Goal: Task Accomplishment & Management: Complete application form

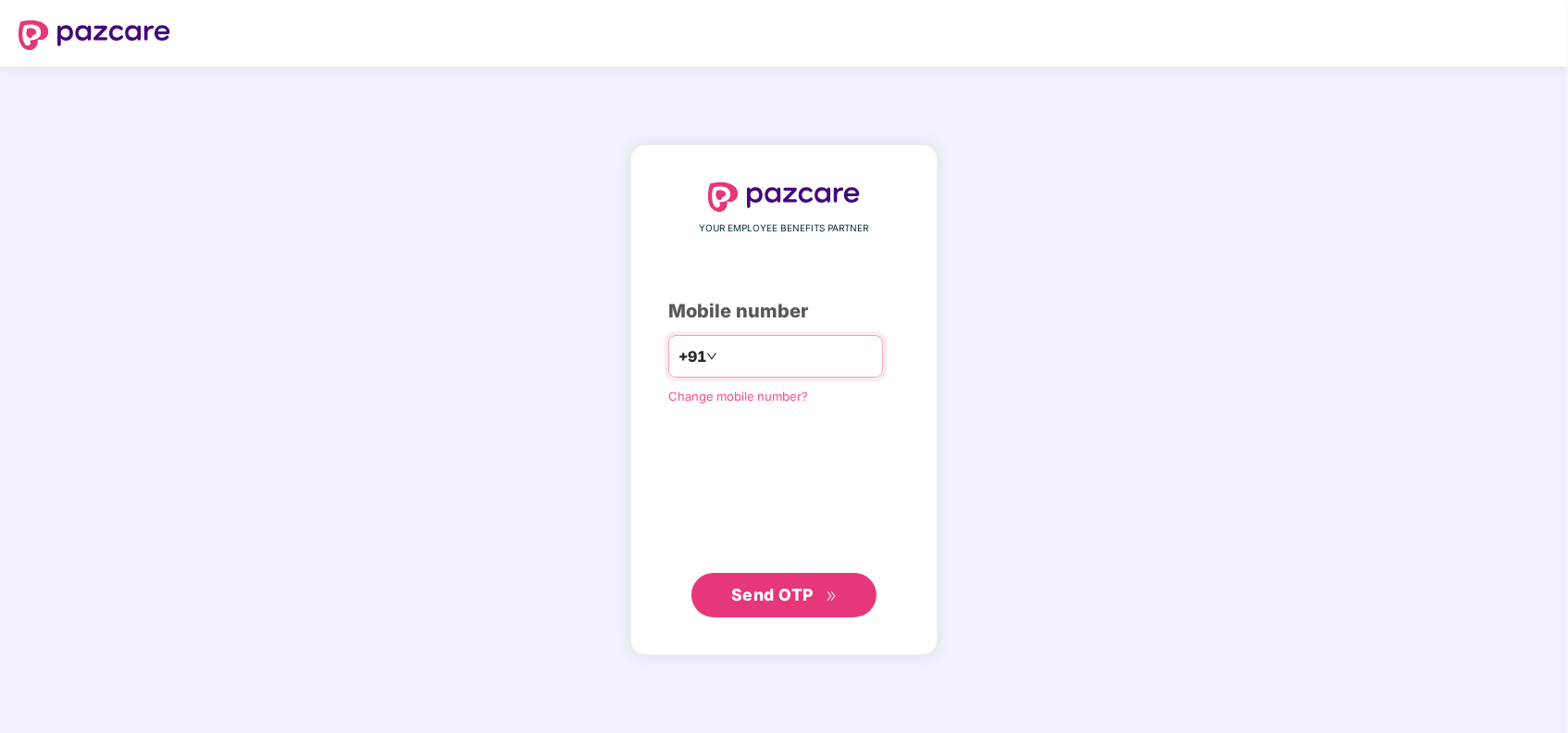
click at [803, 366] on input "number" at bounding box center [797, 356] width 152 height 30
click at [755, 355] on input "number" at bounding box center [797, 356] width 152 height 30
click at [737, 395] on span "Change mobile number?" at bounding box center [738, 395] width 139 height 15
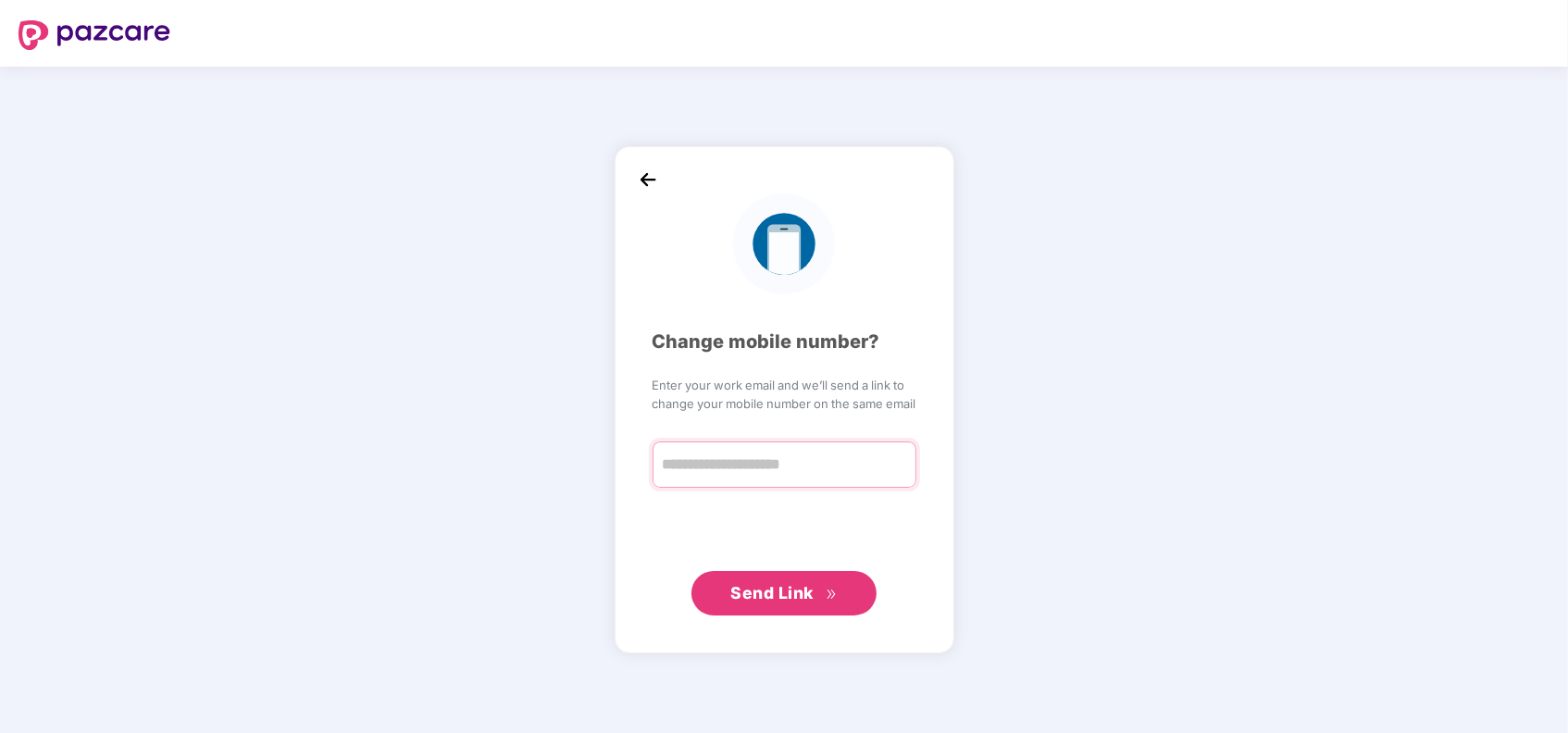
click at [721, 451] on input "text" at bounding box center [784, 465] width 263 height 46
type input "**********"
click at [756, 592] on span "Send Link" at bounding box center [771, 592] width 83 height 19
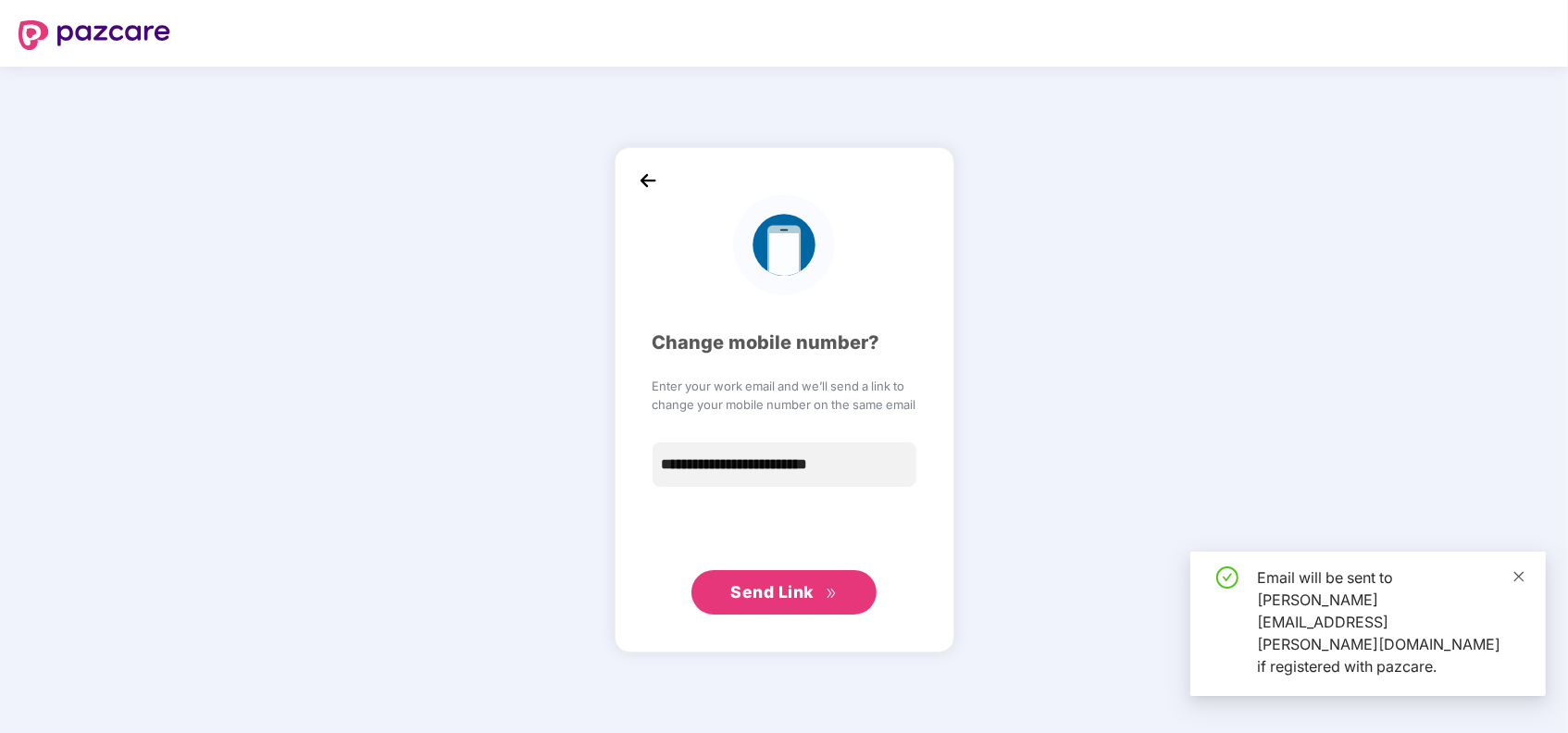
click at [1517, 581] on icon "close" at bounding box center [1519, 576] width 10 height 10
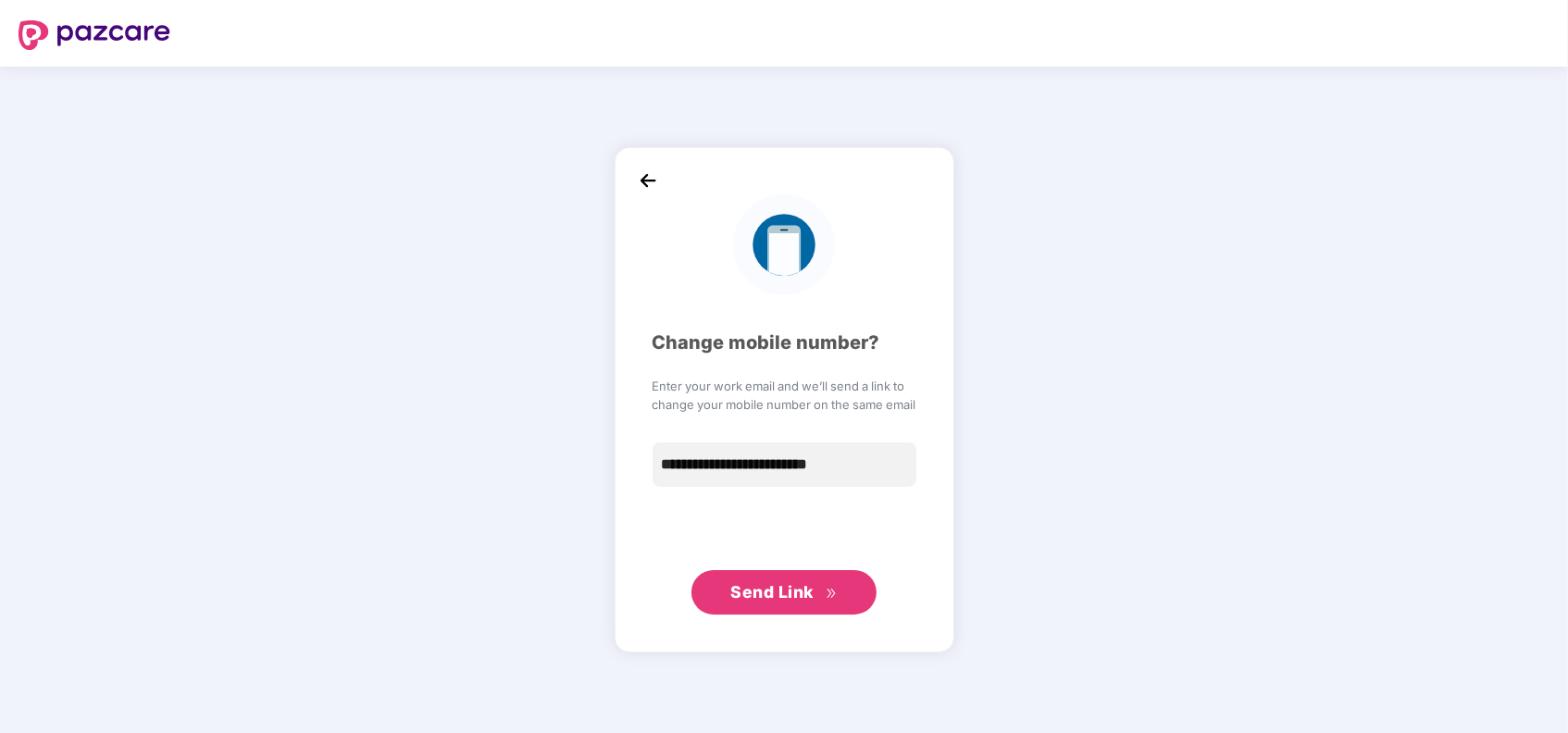
click at [655, 180] on img at bounding box center [647, 180] width 28 height 28
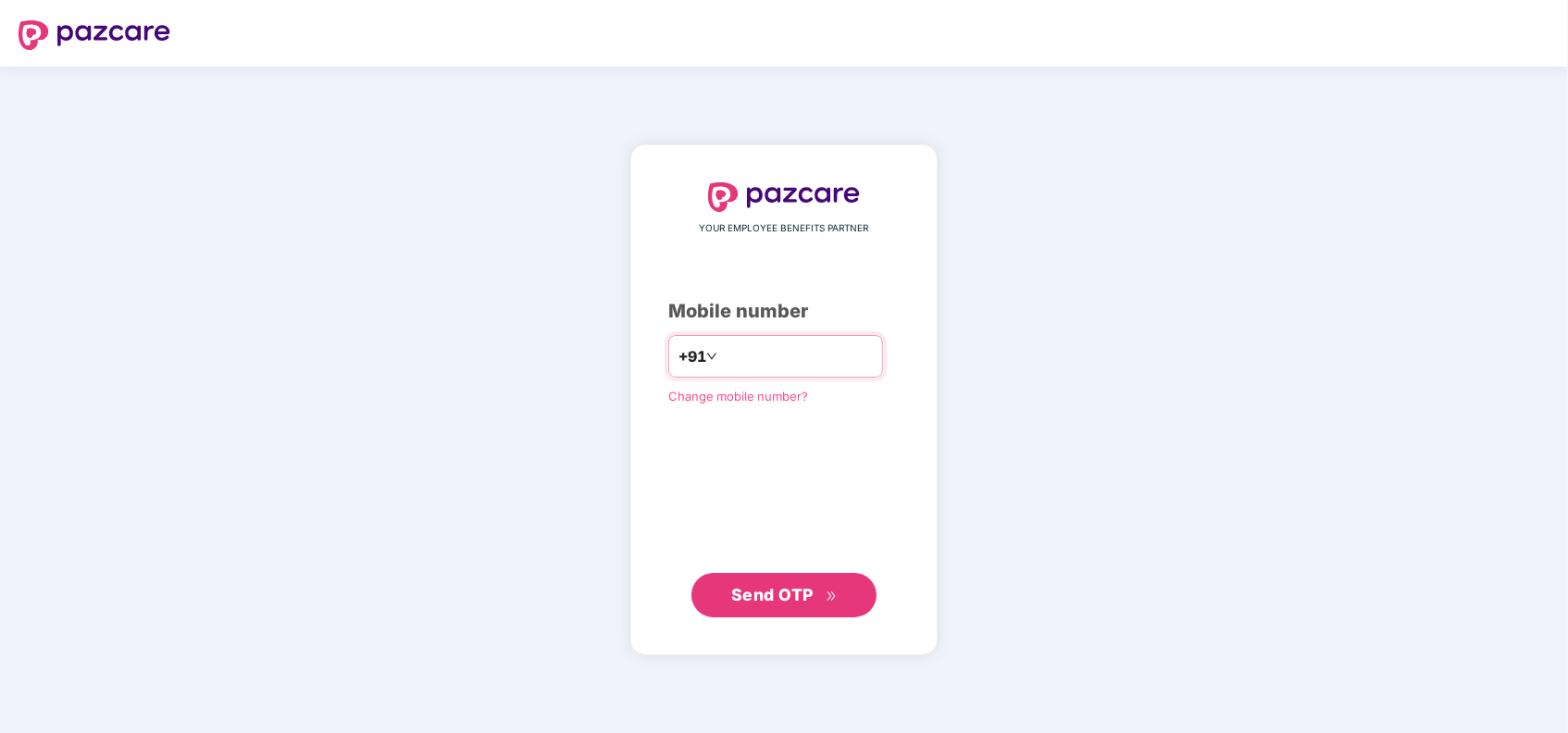
click at [722, 354] on input "number" at bounding box center [797, 356] width 152 height 30
type input "**********"
click at [770, 594] on span "Send OTP" at bounding box center [772, 594] width 82 height 19
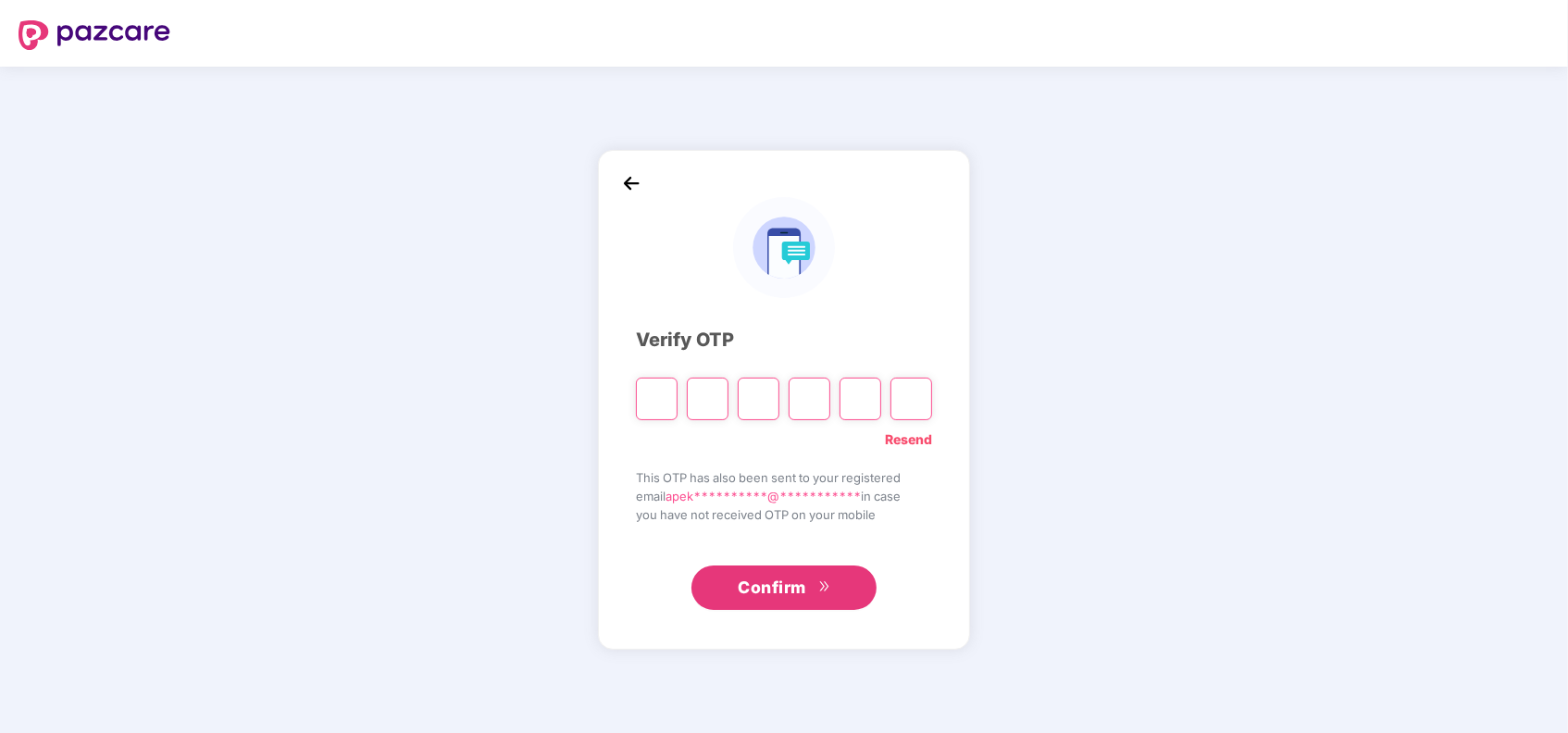
type input "*"
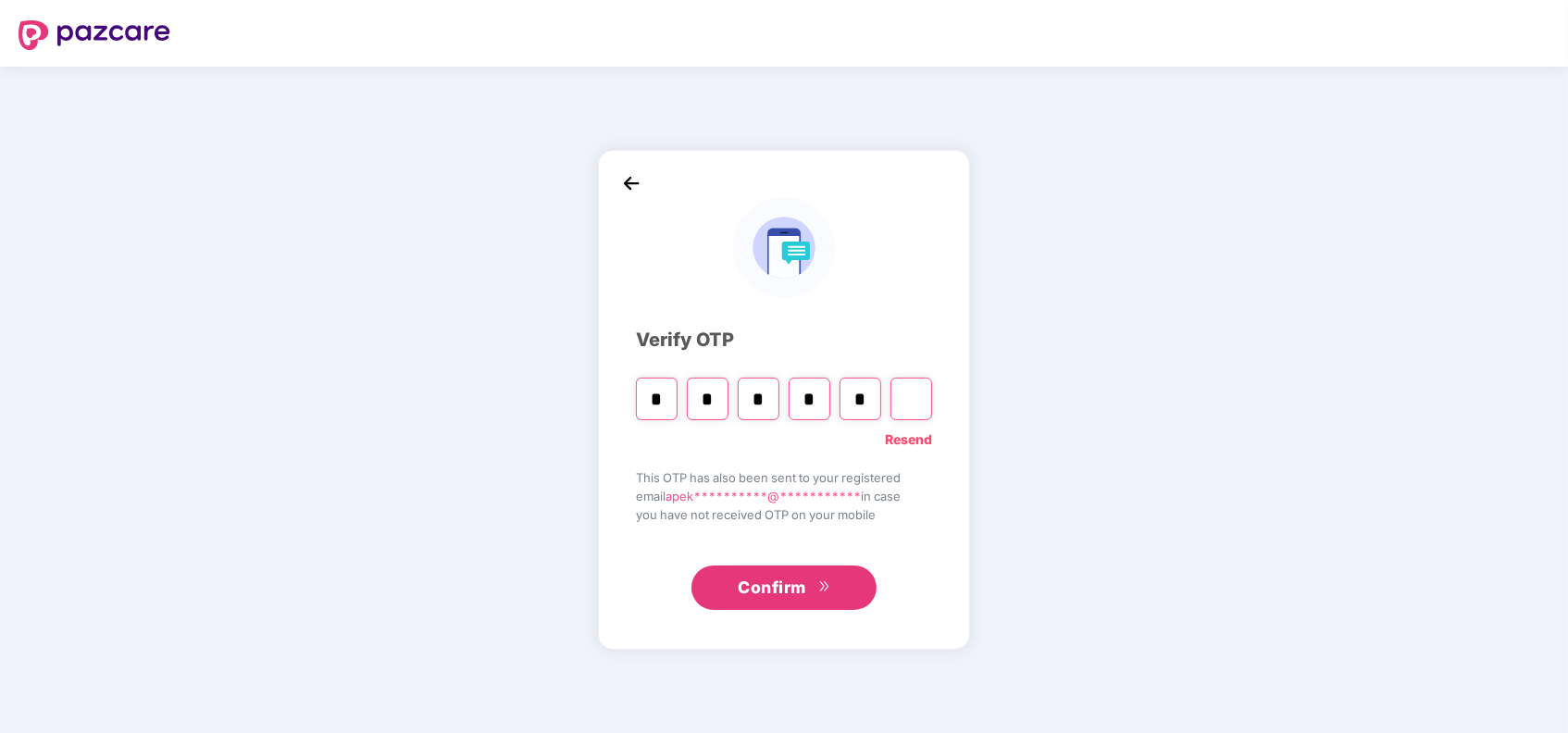
type input "*"
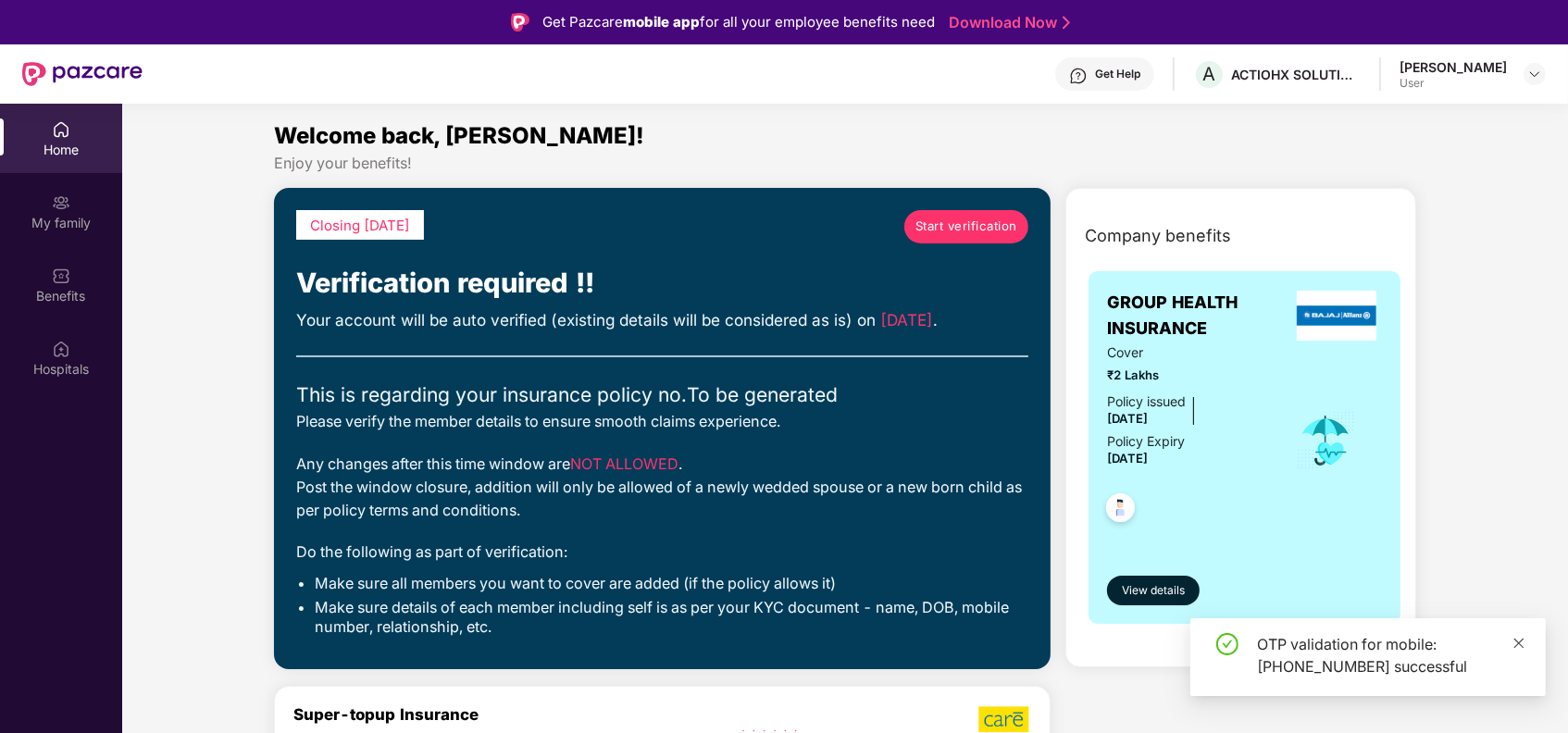
click at [1523, 637] on icon "close" at bounding box center [1519, 643] width 13 height 13
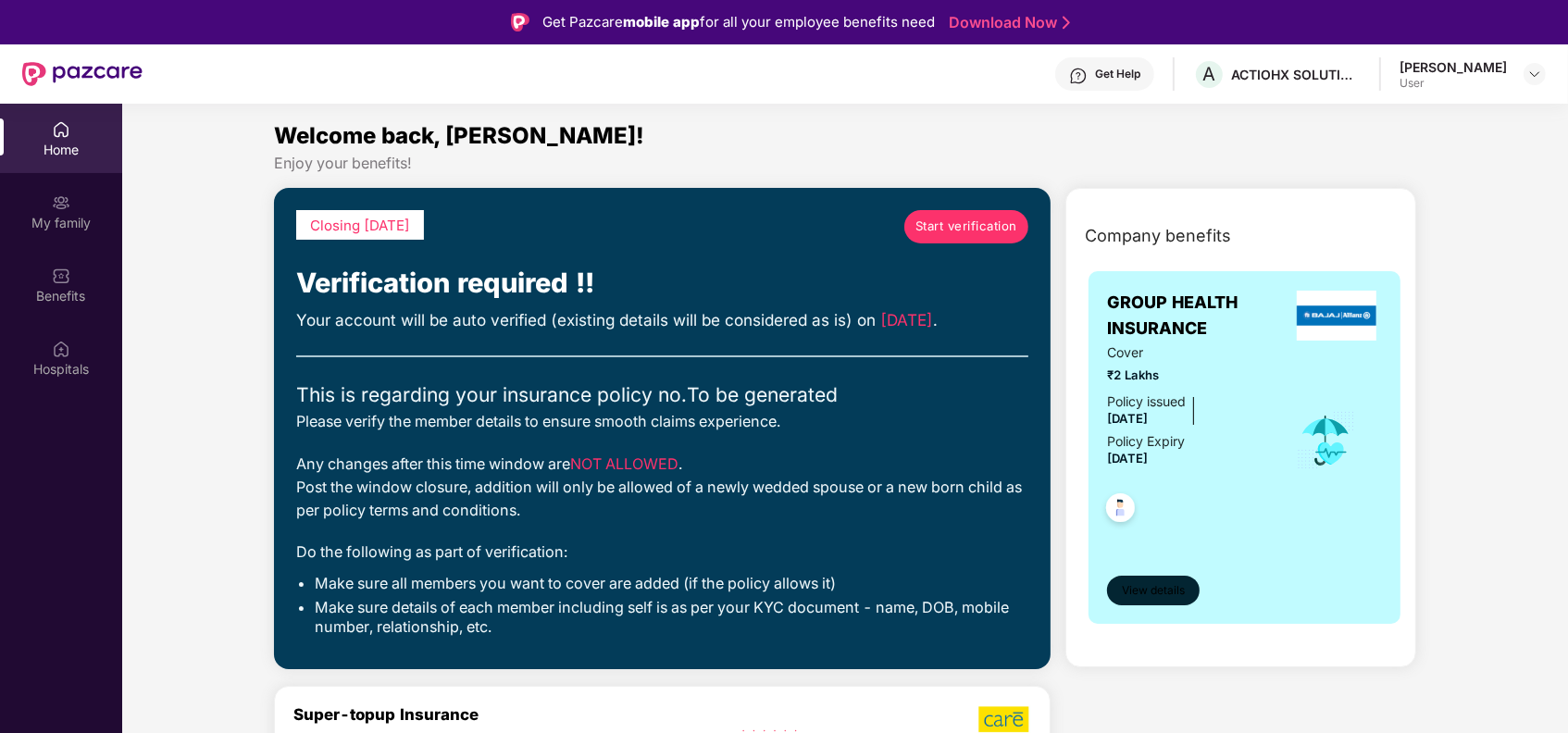
click at [1156, 592] on span "View details" at bounding box center [1154, 591] width 63 height 17
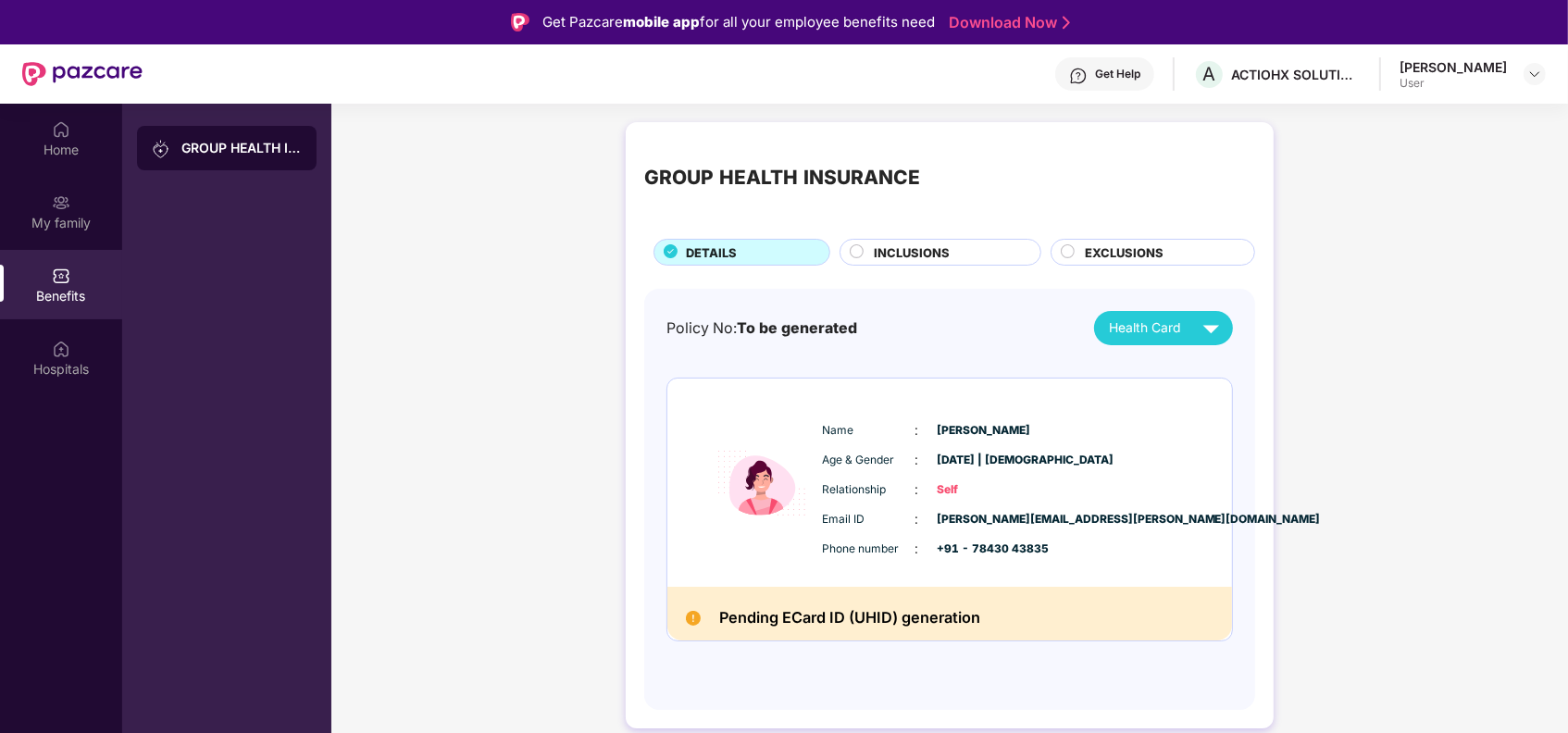
scroll to position [104, 0]
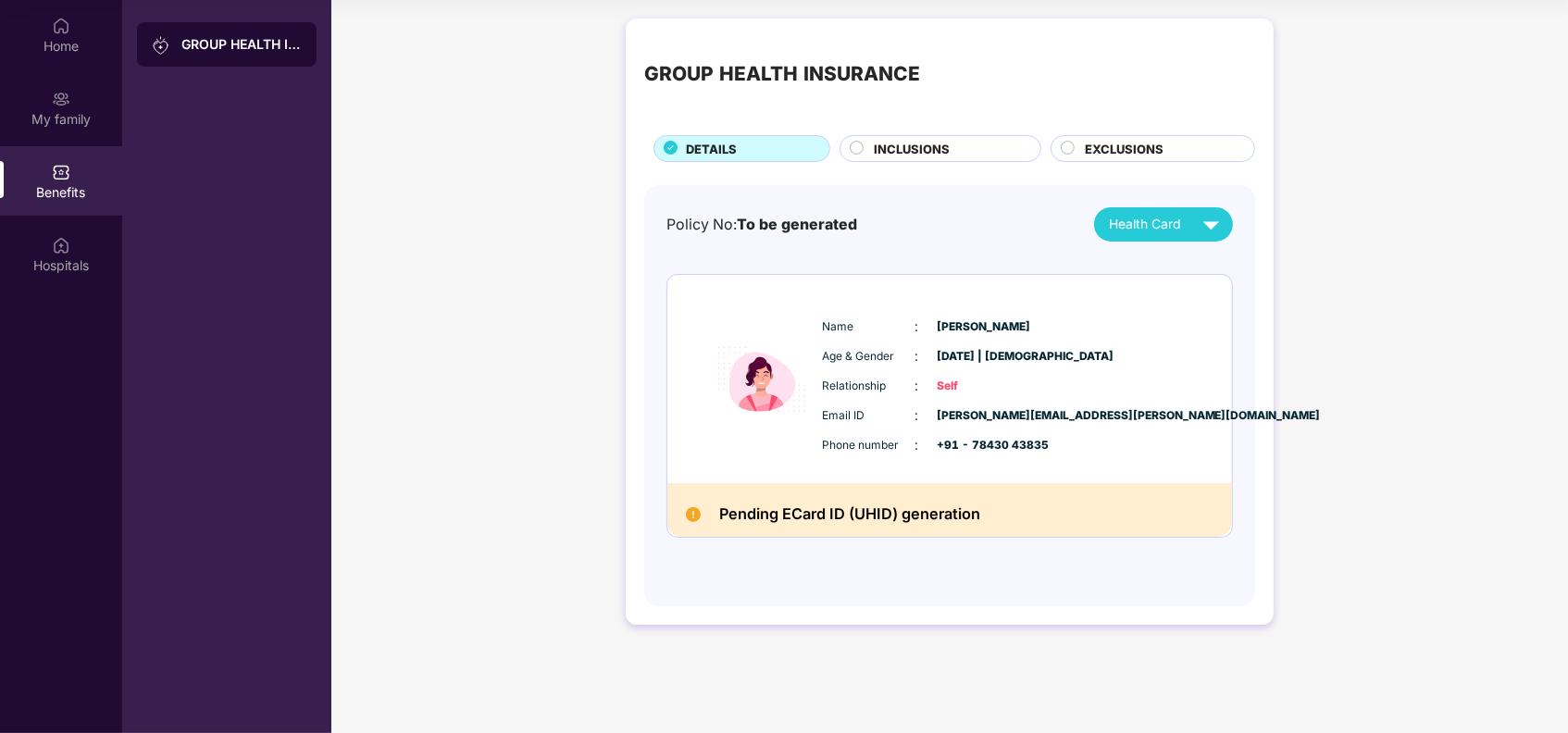
click at [907, 146] on span "INCLUSIONS" at bounding box center [912, 148] width 76 height 18
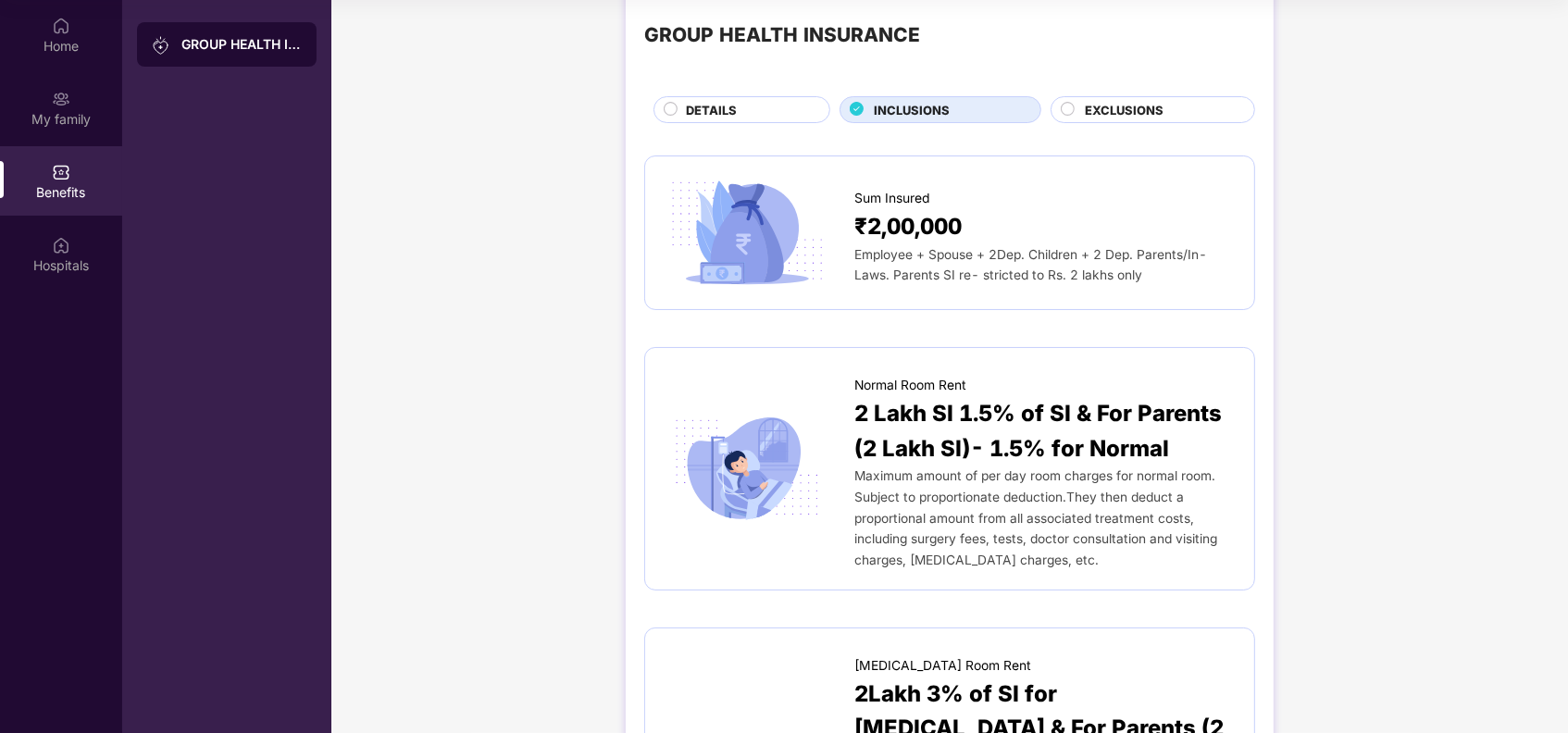
scroll to position [0, 0]
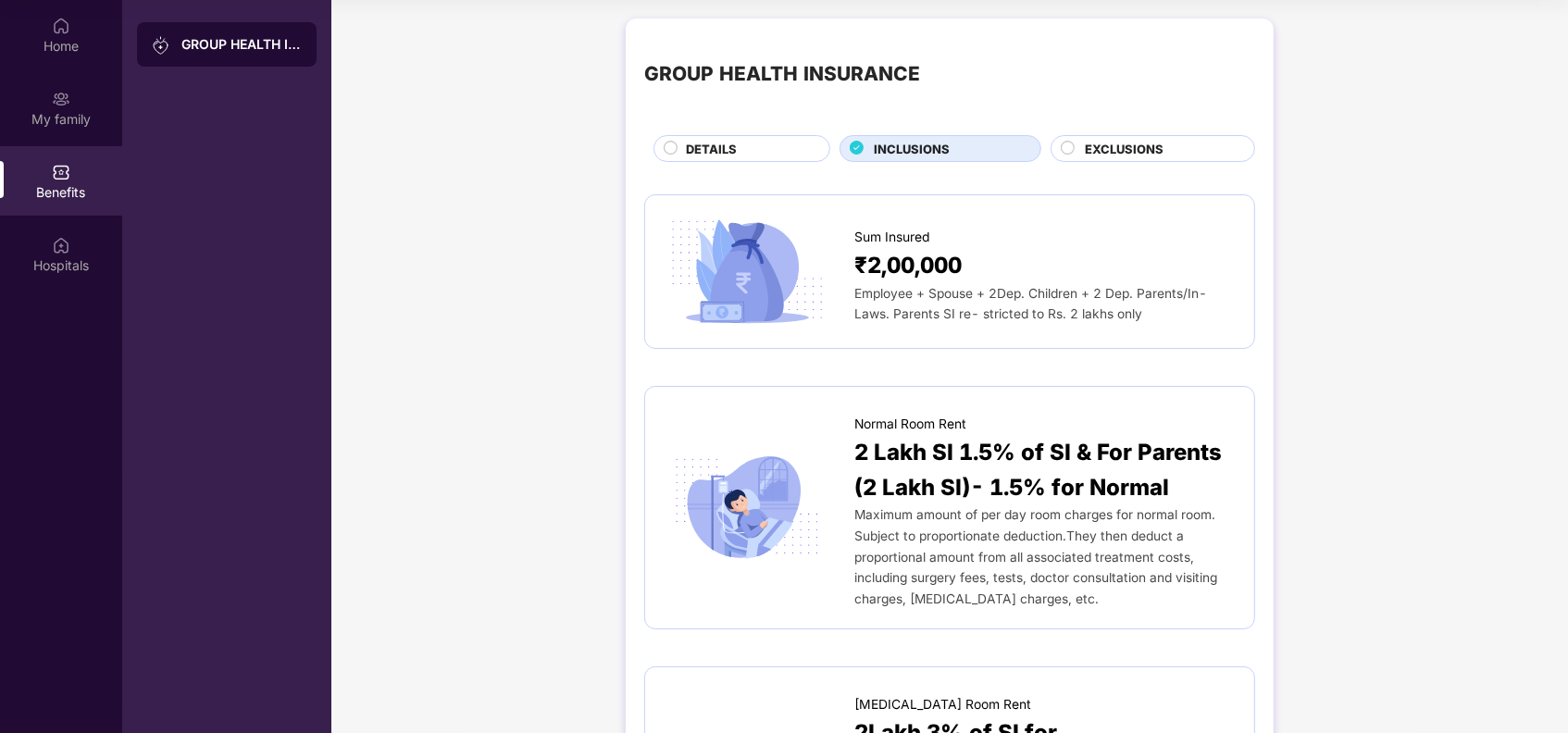
click at [1171, 145] on div "EXCLUSIONS" at bounding box center [1160, 150] width 169 height 21
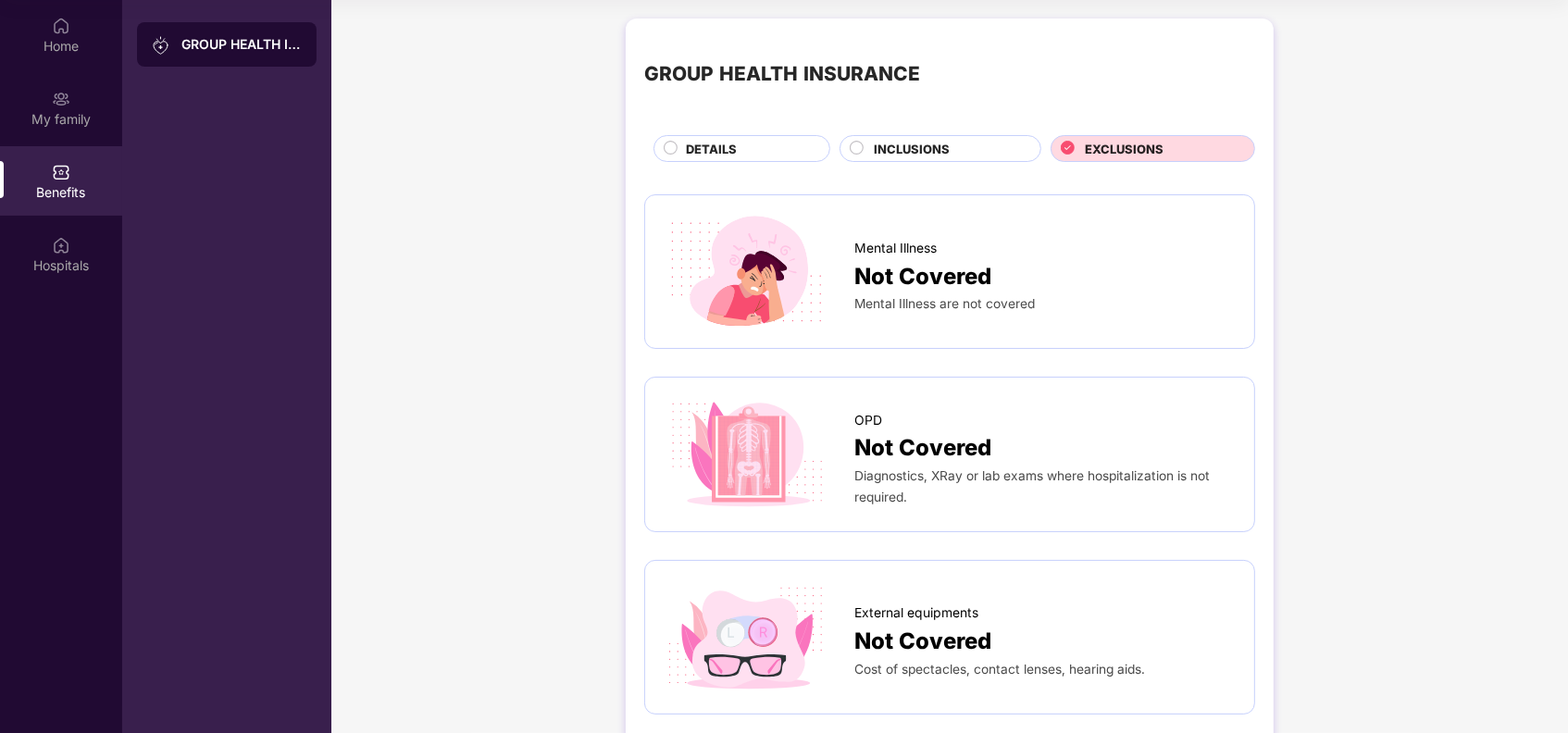
click at [931, 148] on span "INCLUSIONS" at bounding box center [912, 148] width 76 height 18
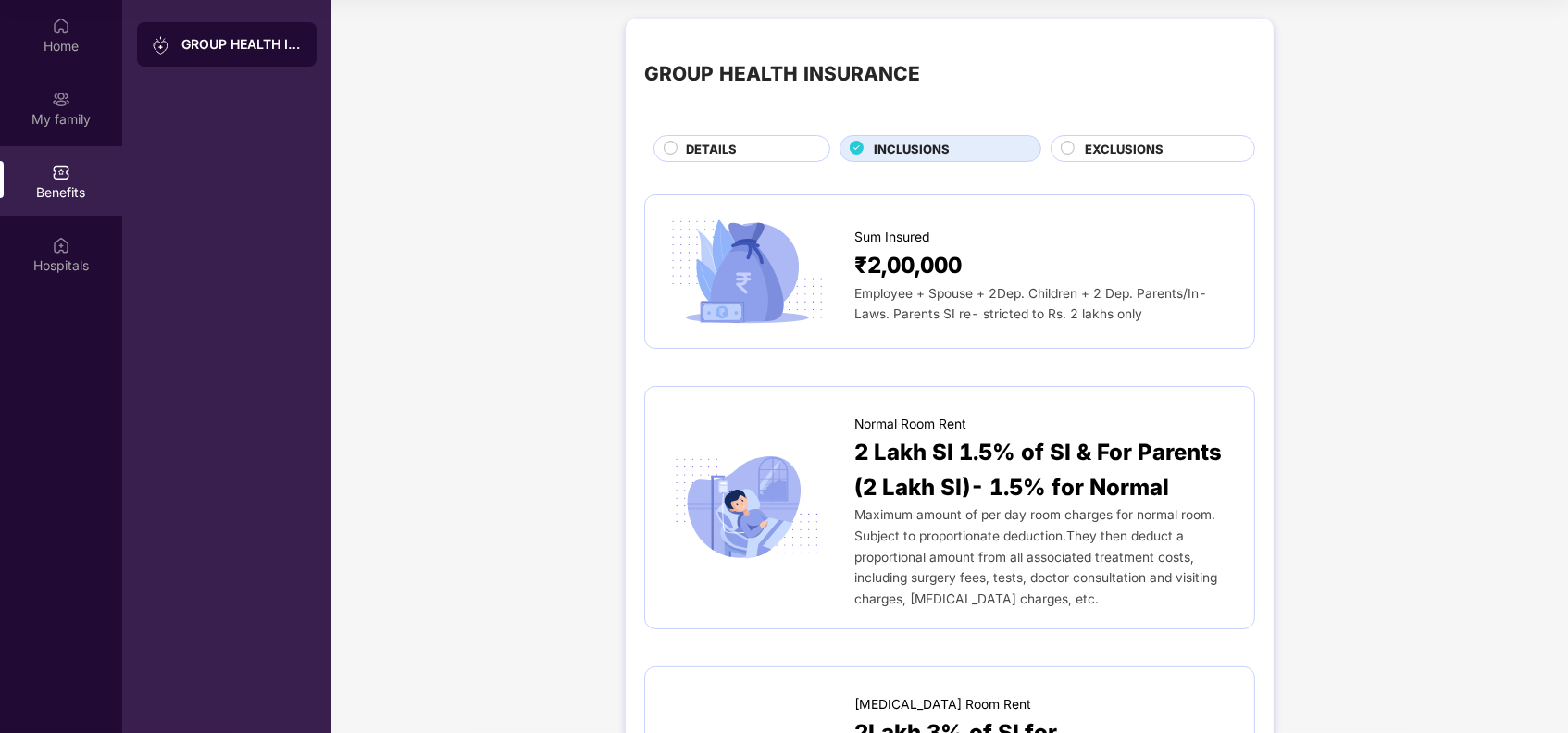
click at [728, 152] on span "DETAILS" at bounding box center [711, 148] width 51 height 18
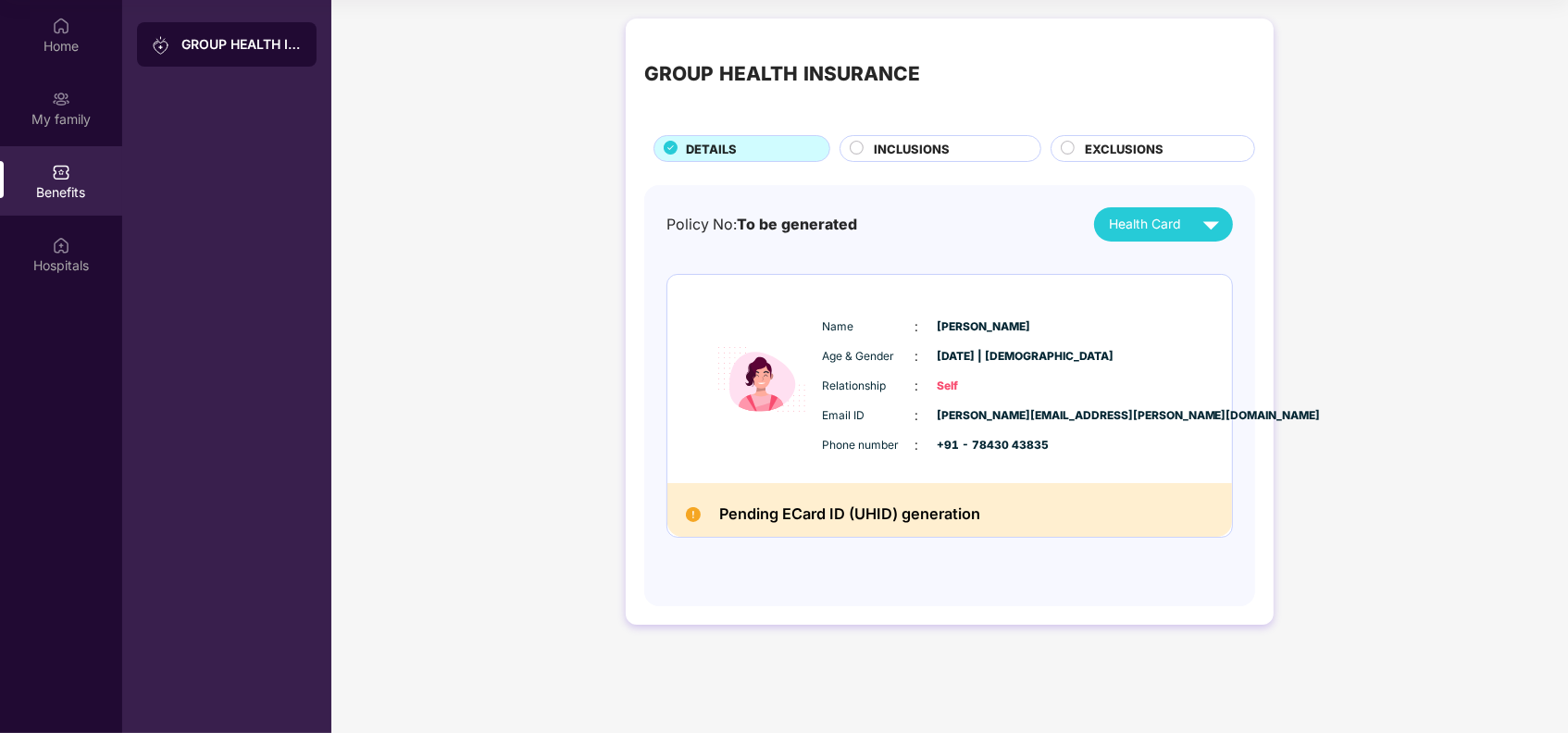
click at [909, 520] on h2 "Pending ECard ID (UHID) generation" at bounding box center [850, 514] width 261 height 26
click at [948, 387] on span "Self" at bounding box center [983, 387] width 93 height 17
click at [926, 513] on h2 "Pending ECard ID (UHID) generation" at bounding box center [850, 514] width 261 height 26
click at [52, 42] on div "Home" at bounding box center [61, 46] width 122 height 18
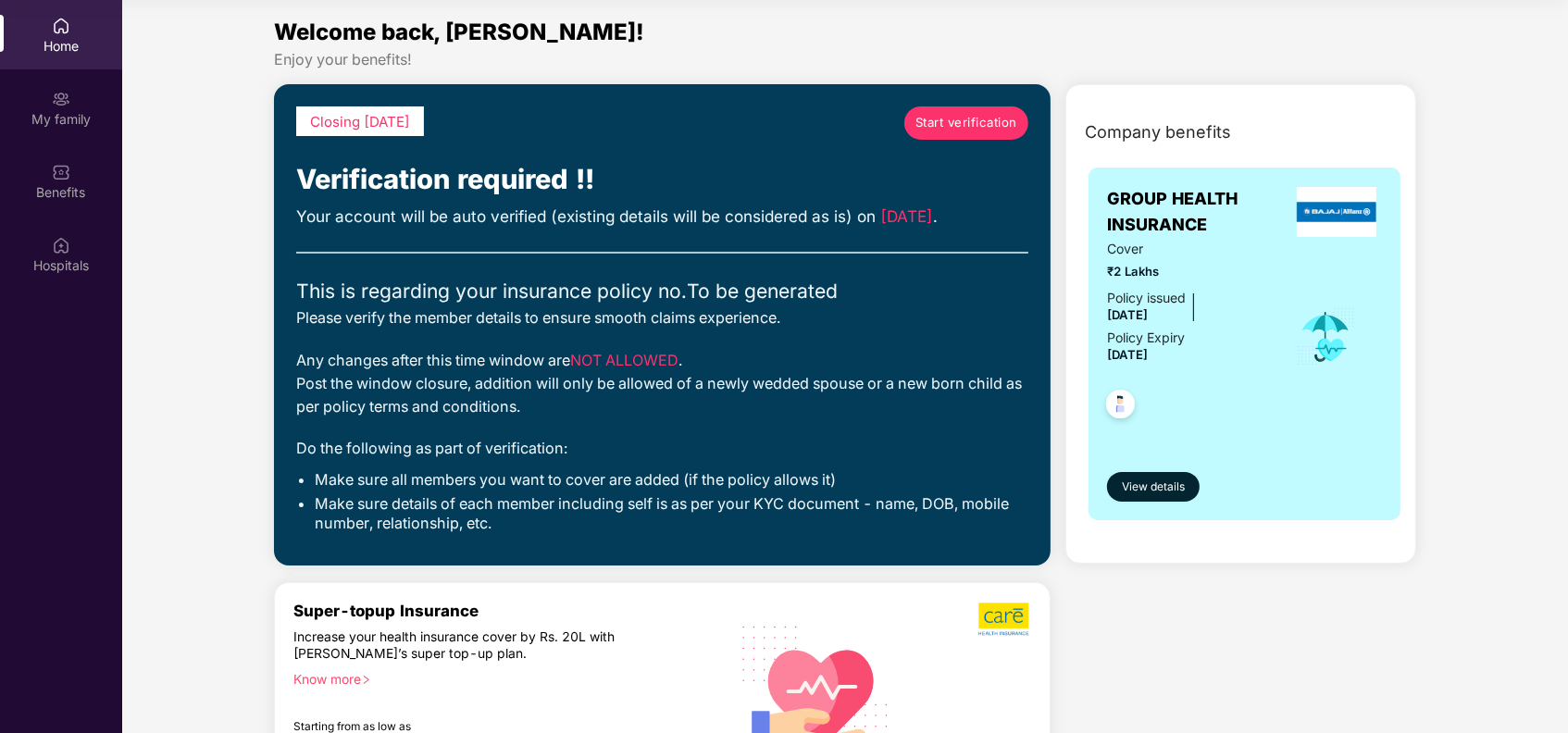
click at [954, 127] on span "Start verification" at bounding box center [966, 122] width 102 height 19
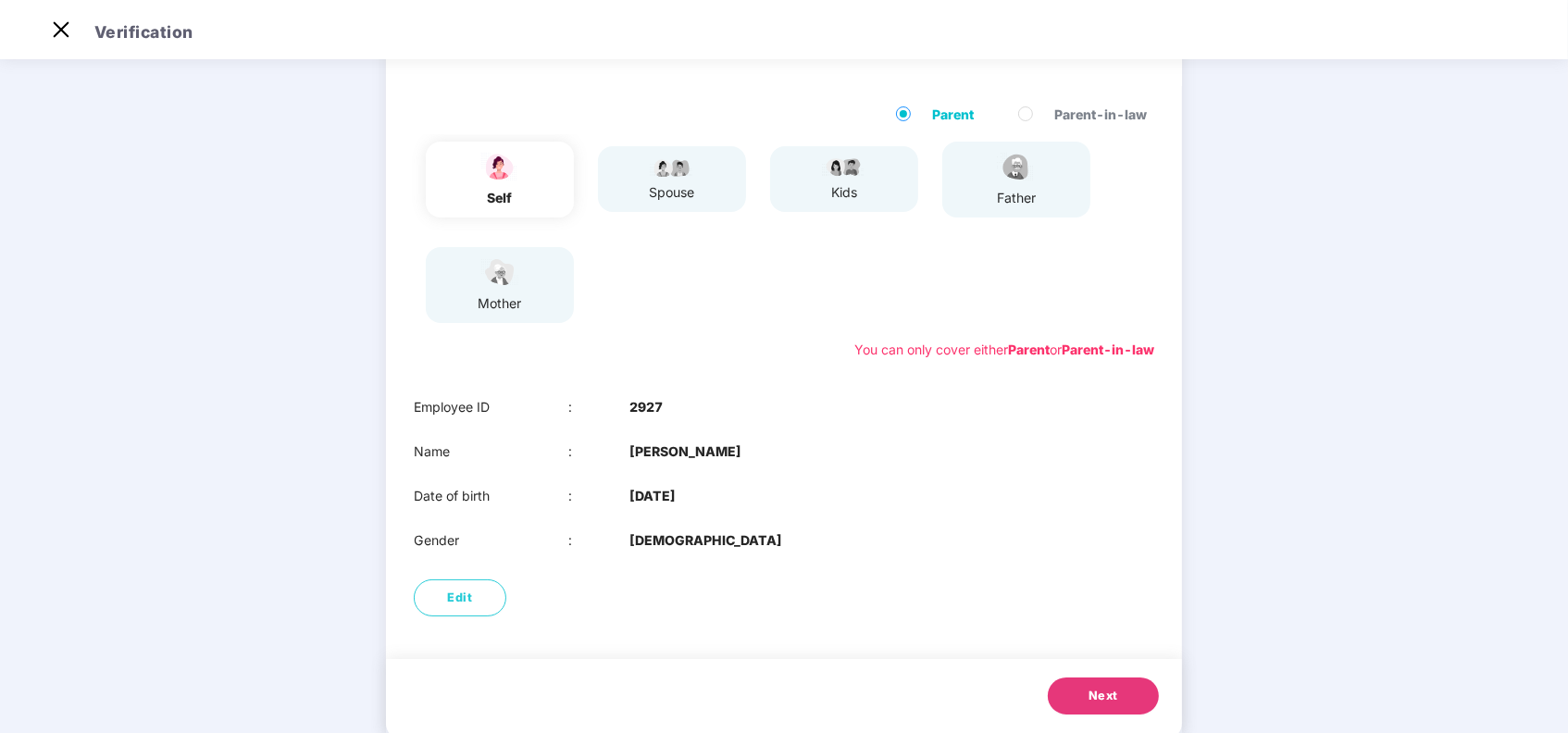
scroll to position [166, 0]
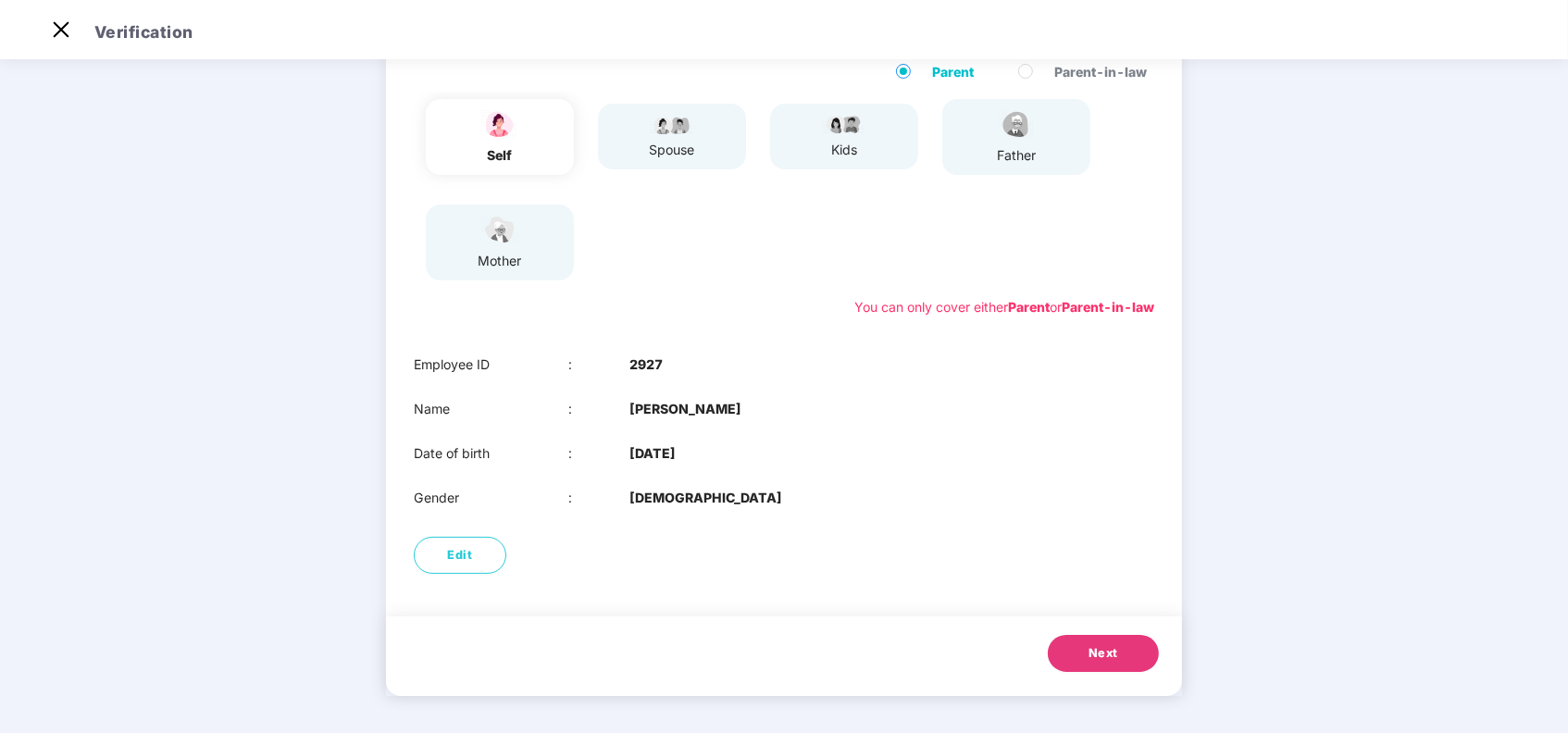
click at [505, 148] on div "self" at bounding box center [500, 155] width 46 height 20
click at [478, 561] on button "Edit" at bounding box center [460, 555] width 93 height 37
select select "******"
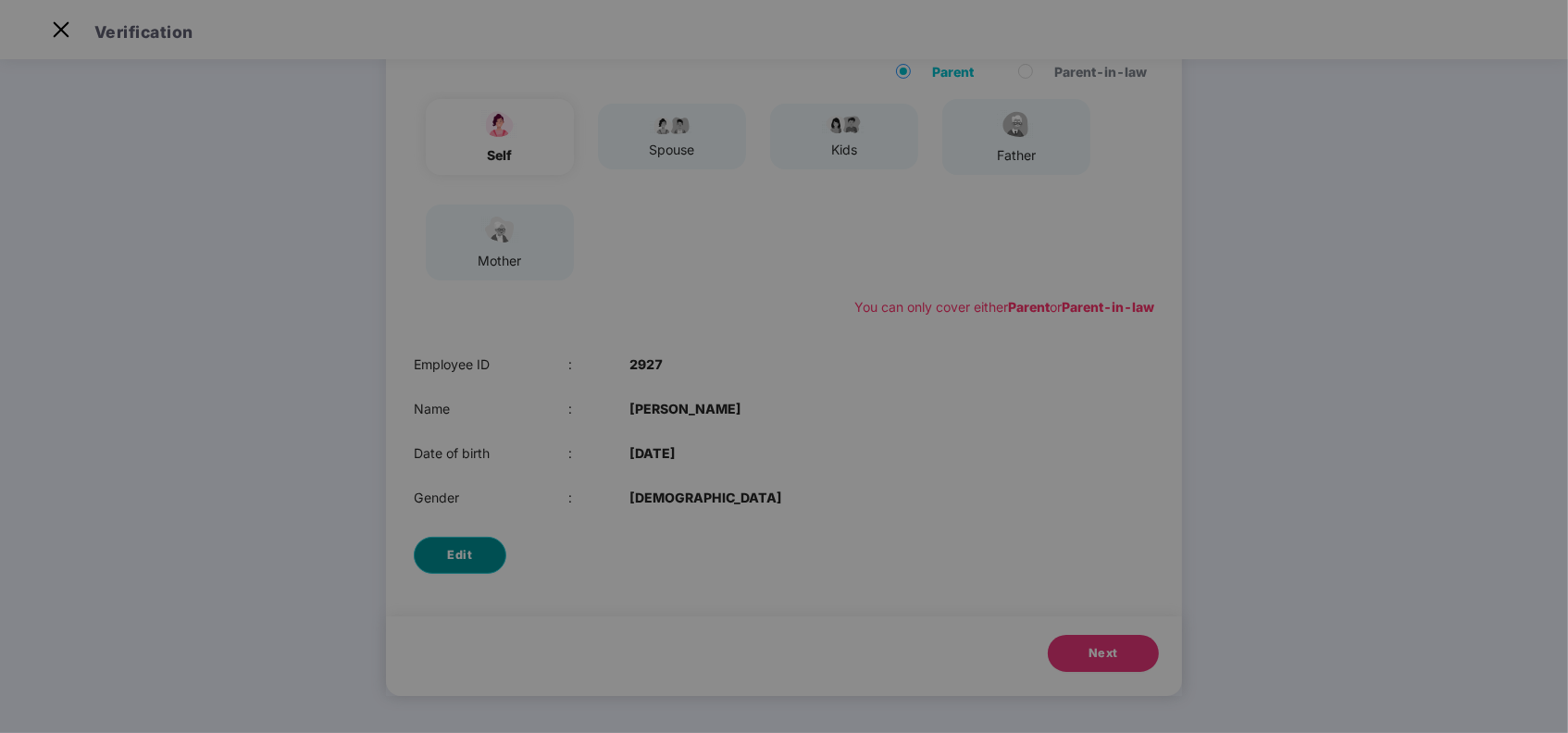
scroll to position [0, 0]
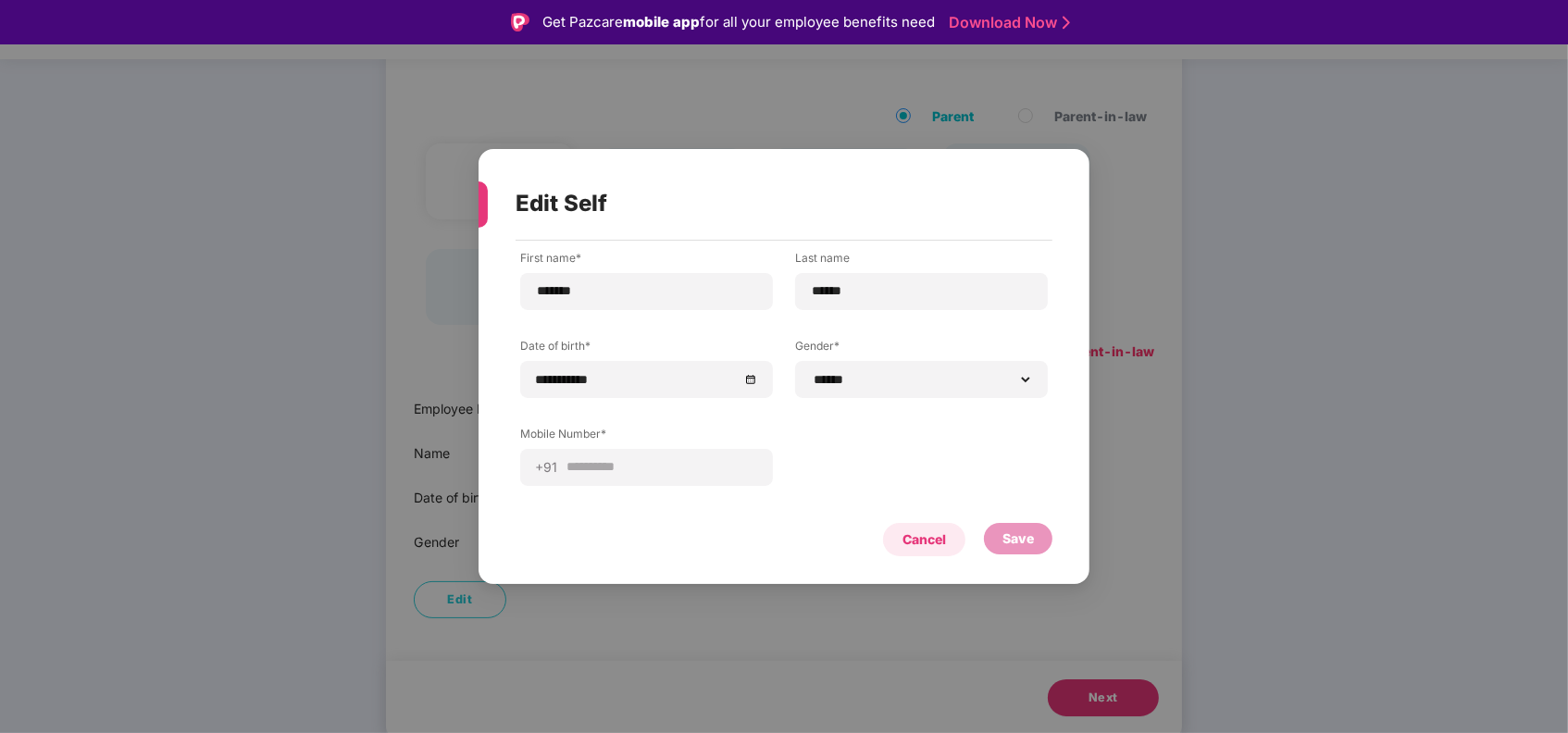
click at [899, 539] on div "Cancel" at bounding box center [924, 539] width 82 height 33
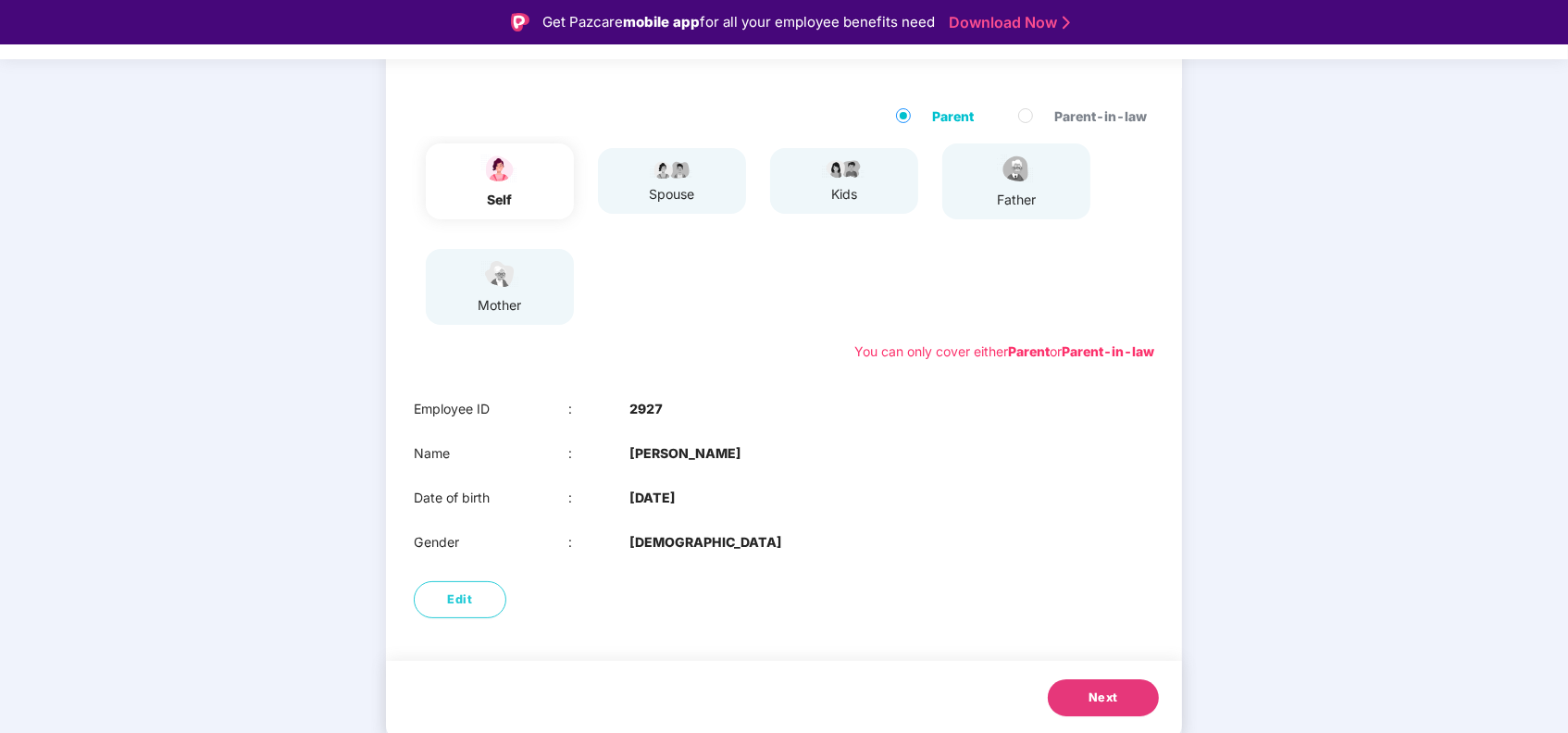
click at [871, 593] on div "Edit" at bounding box center [784, 599] width 796 height 55
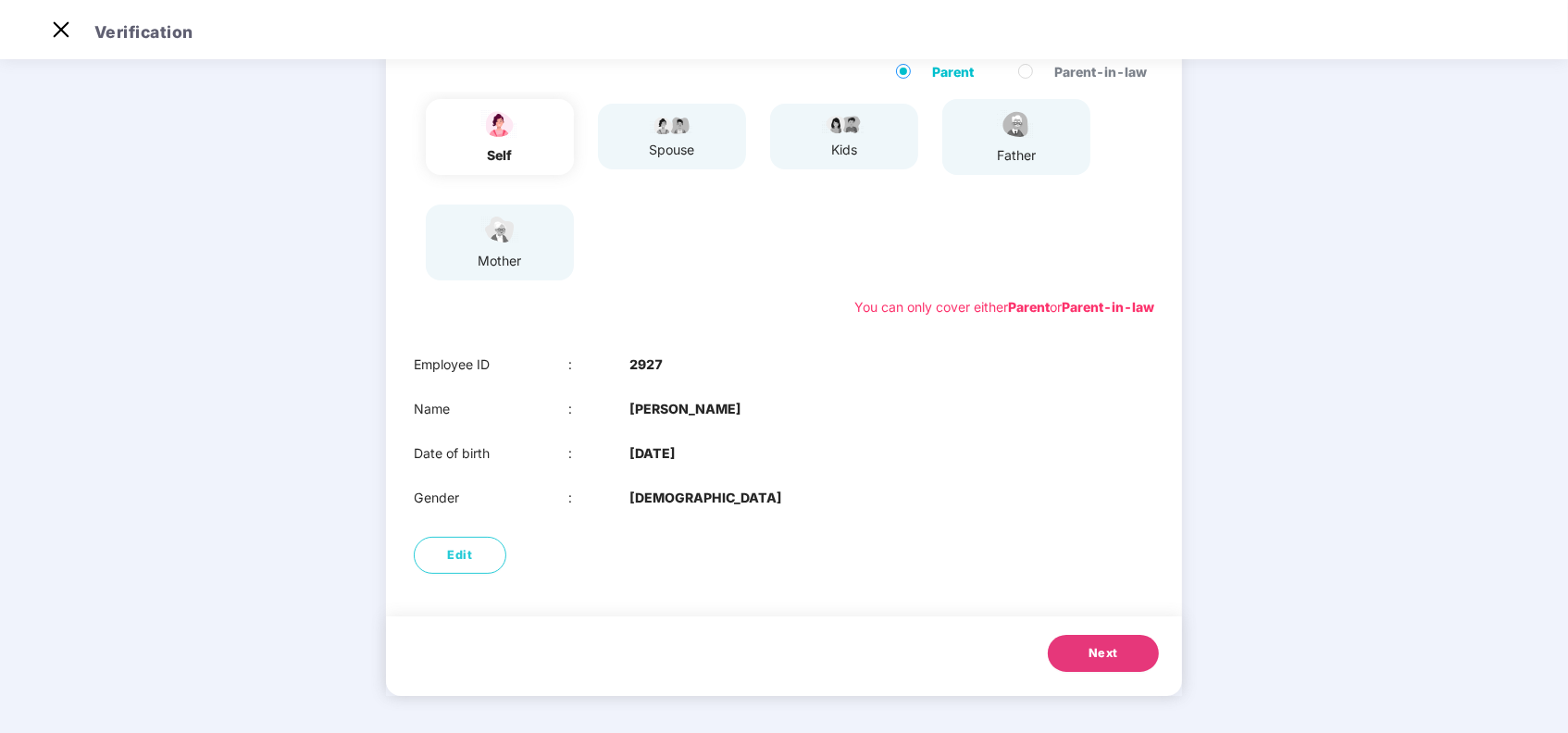
click at [1110, 653] on span "Next" at bounding box center [1103, 653] width 30 height 18
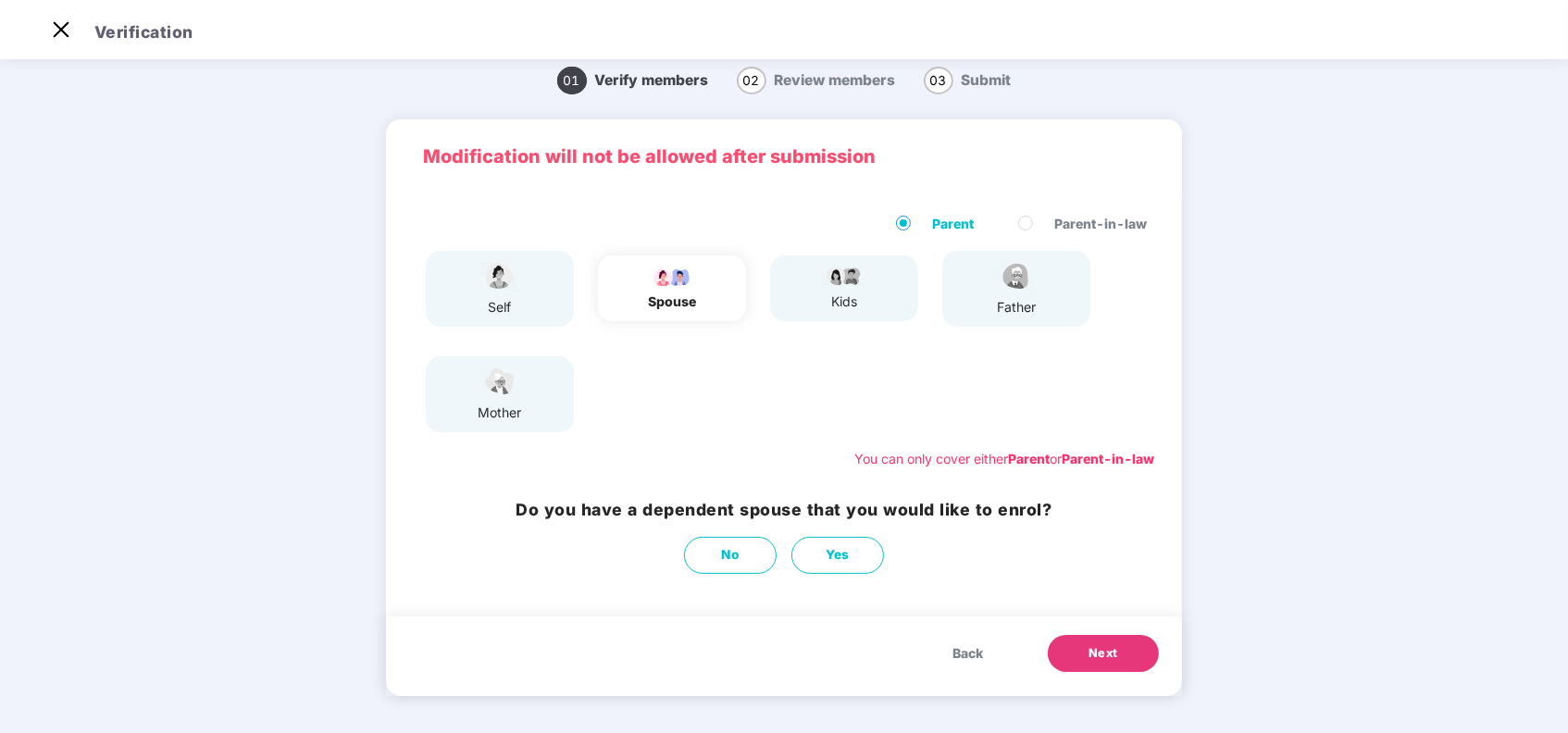
scroll to position [15, 0]
click at [1096, 654] on span "Next" at bounding box center [1103, 653] width 30 height 18
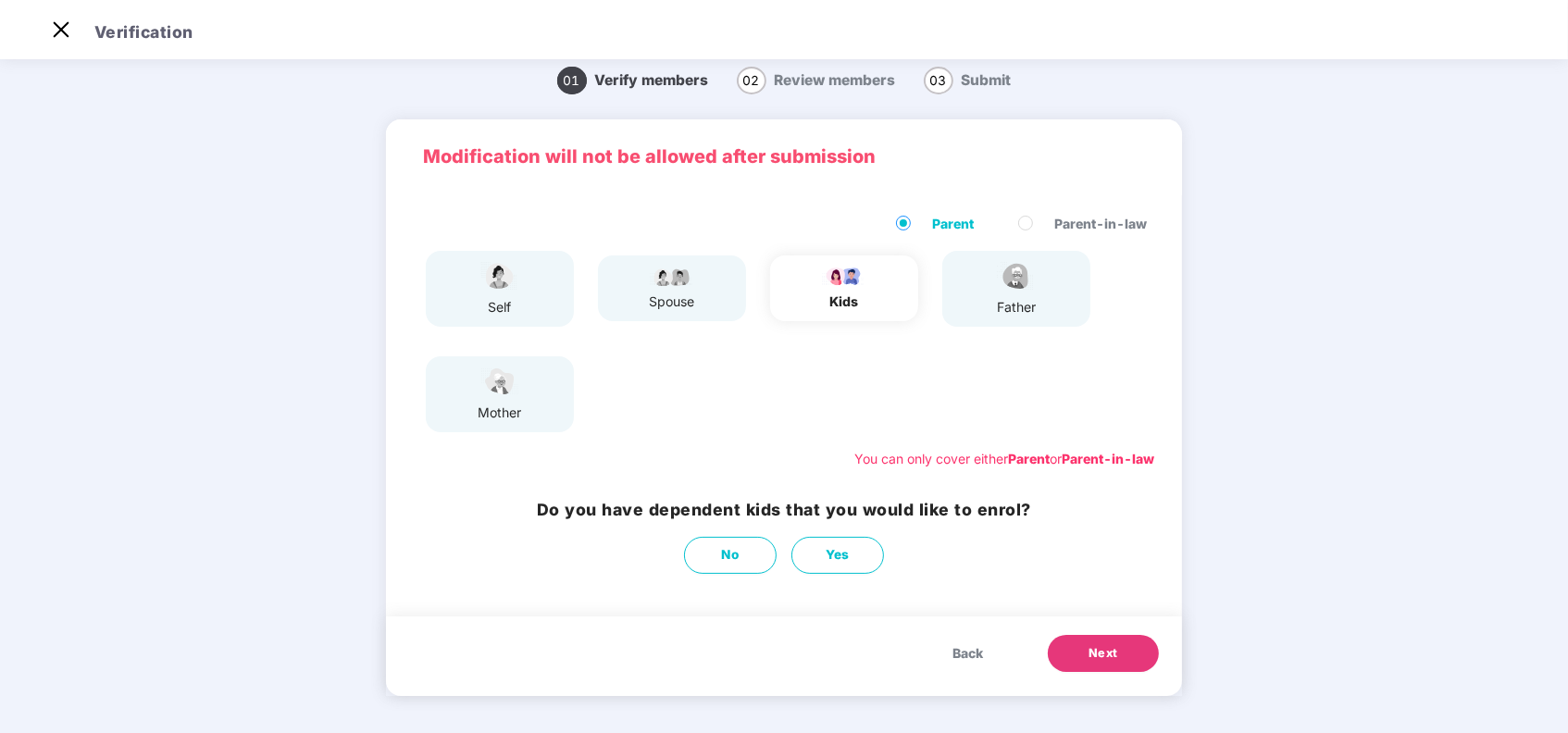
click at [1095, 654] on span "Next" at bounding box center [1103, 653] width 30 height 18
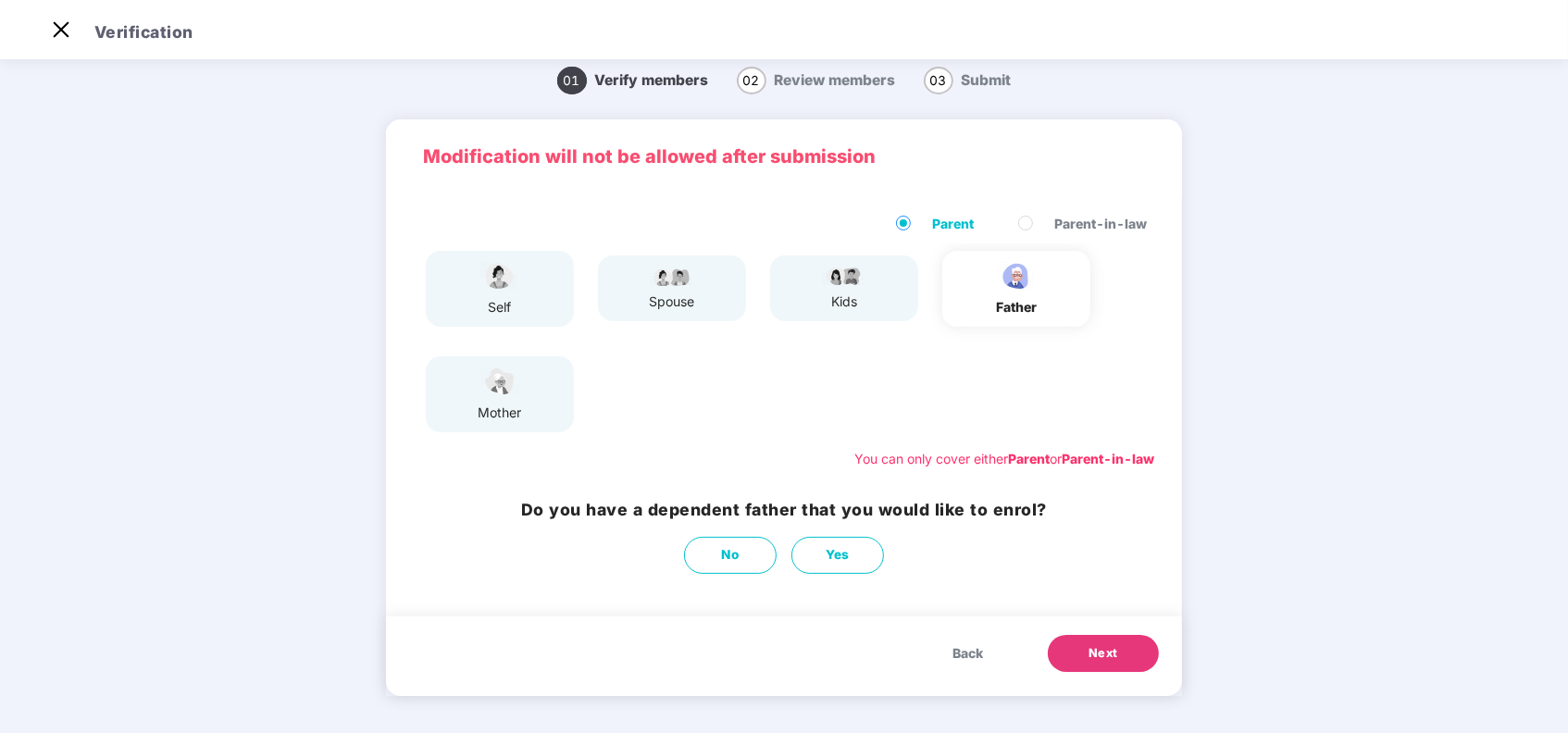
click at [1095, 654] on span "Next" at bounding box center [1103, 653] width 30 height 18
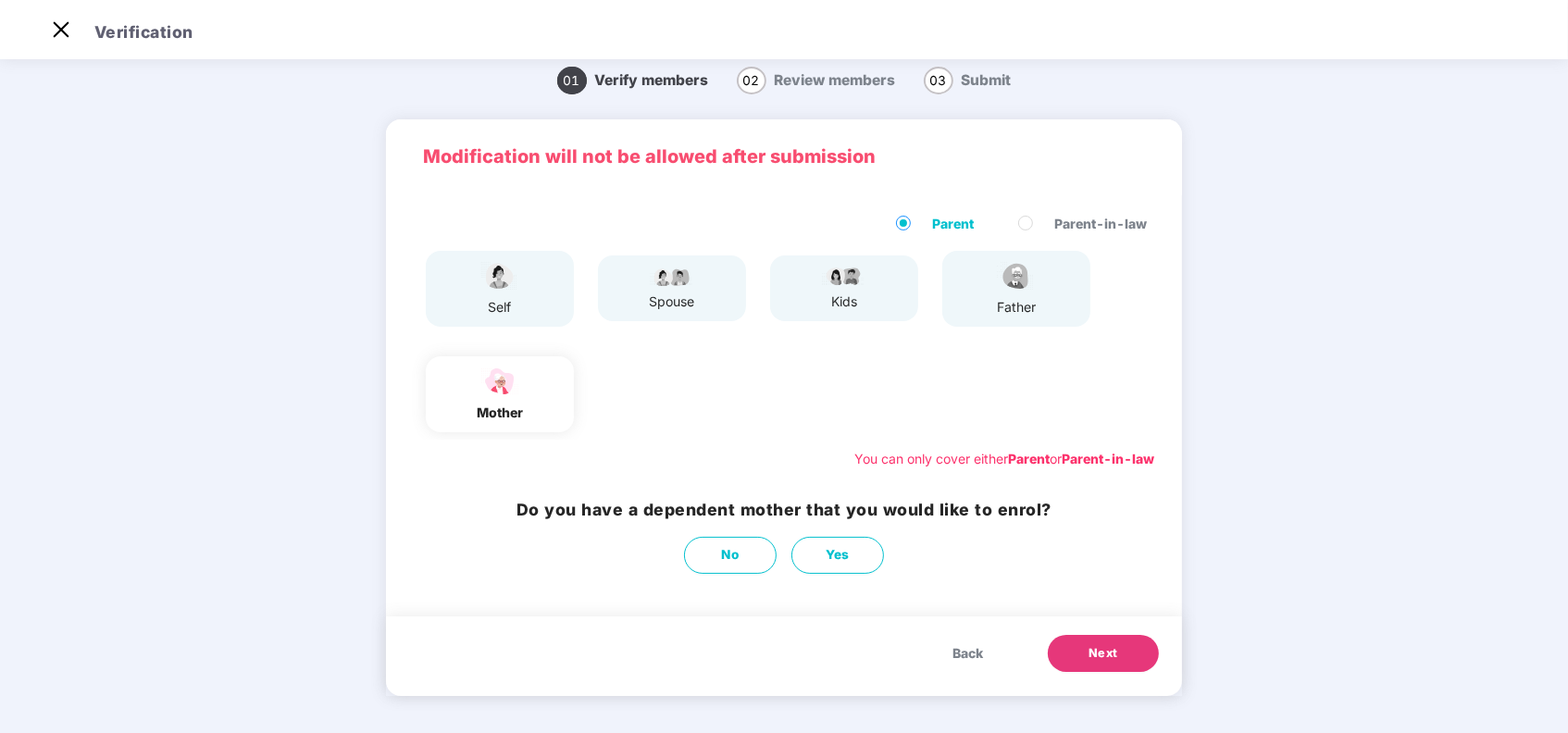
click at [1095, 654] on span "Next" at bounding box center [1103, 653] width 30 height 18
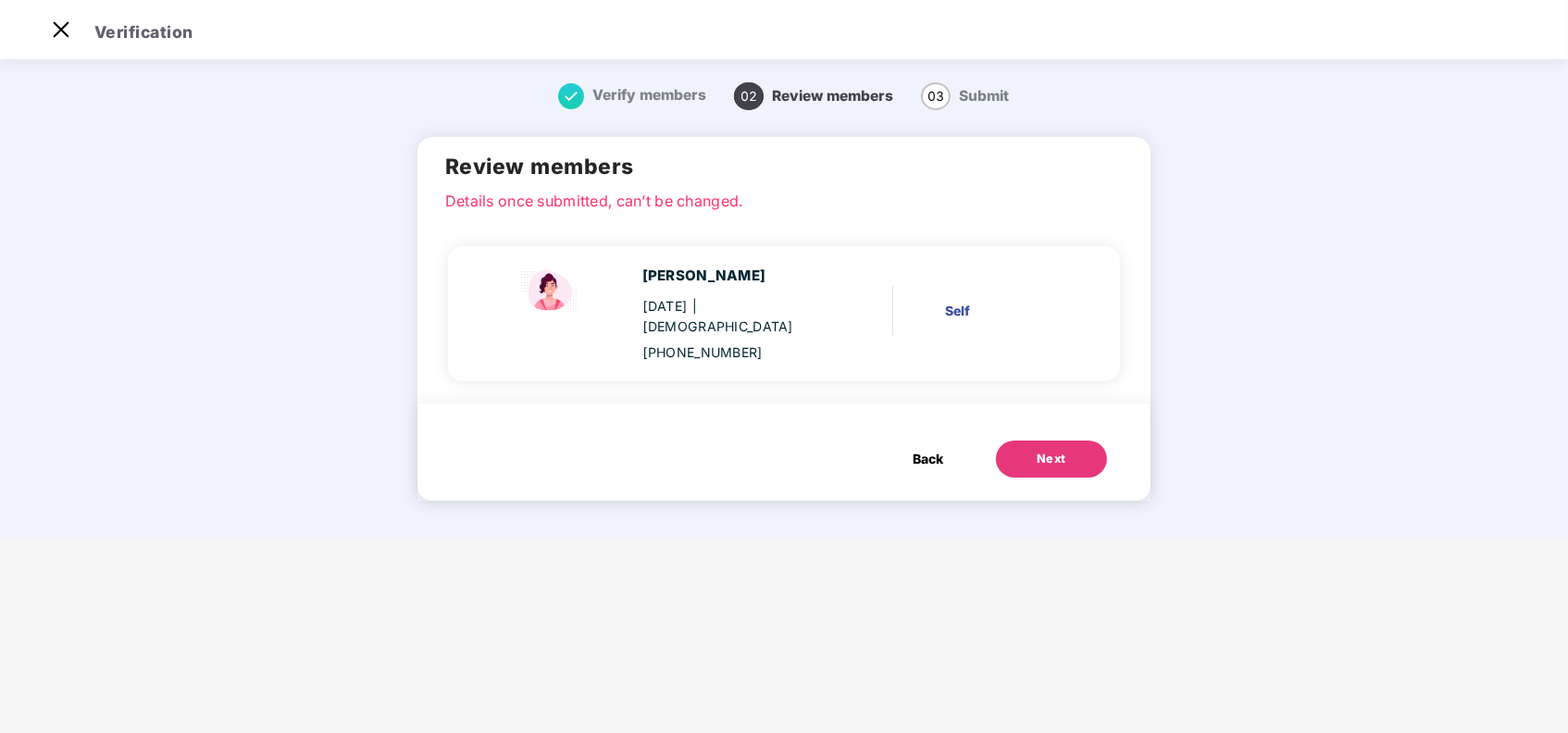
click at [959, 301] on div "Self" at bounding box center [1004, 310] width 119 height 20
click at [744, 84] on span "02" at bounding box center [748, 95] width 30 height 28
click at [849, 102] on span "Review members" at bounding box center [832, 95] width 121 height 17
click at [860, 93] on span "Review members" at bounding box center [832, 95] width 121 height 17
click at [890, 97] on span "Review members" at bounding box center [832, 95] width 121 height 17
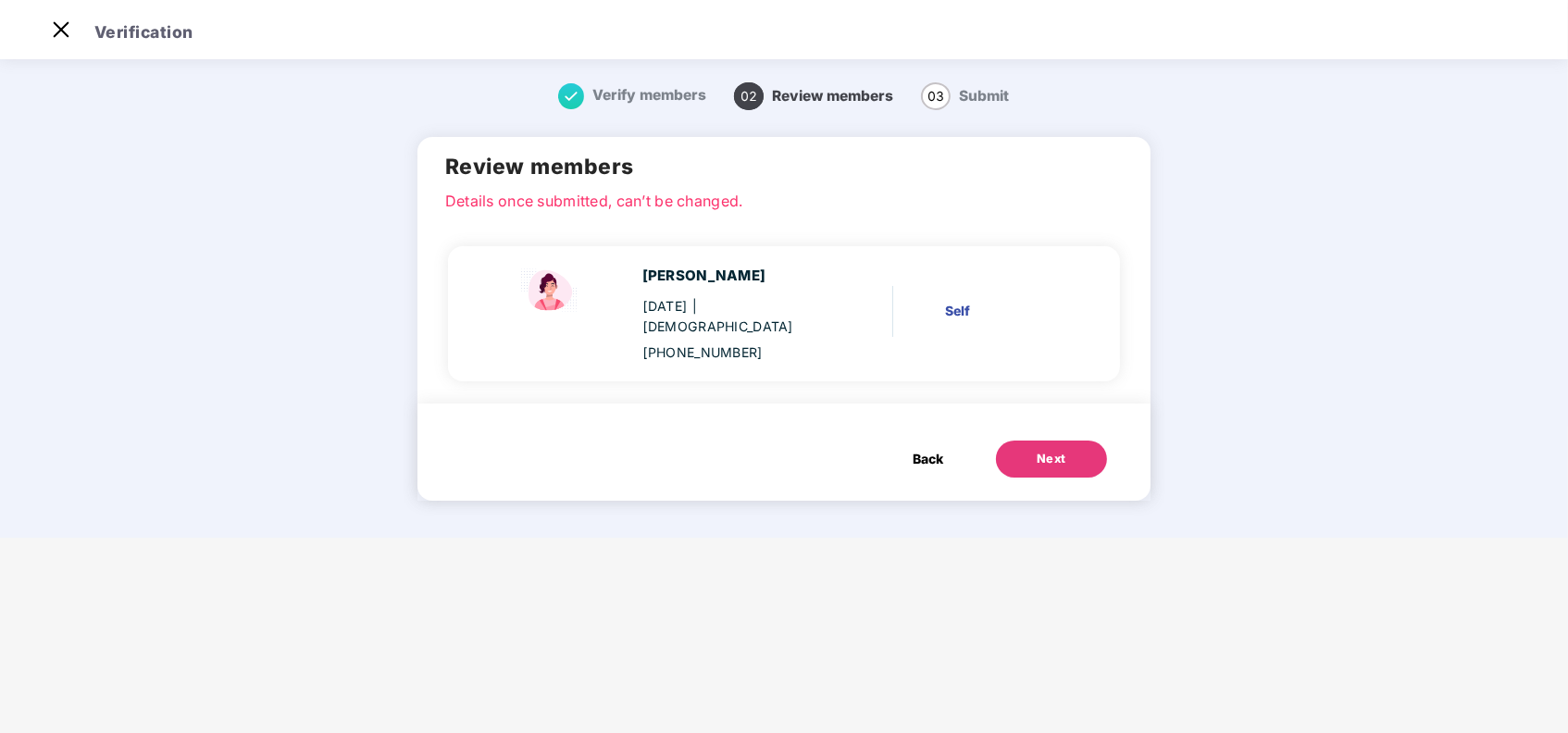
click at [941, 96] on span "03" at bounding box center [935, 95] width 30 height 28
click at [779, 100] on span "Review members" at bounding box center [832, 95] width 121 height 17
click at [752, 97] on span "02" at bounding box center [748, 95] width 30 height 28
drag, startPoint x: 752, startPoint y: 97, endPoint x: 700, endPoint y: 129, distance: 61.1
click at [700, 129] on div "Verify members 02 Review members 03 Submit Review members Details once submitte…" at bounding box center [784, 302] width 880 height 473
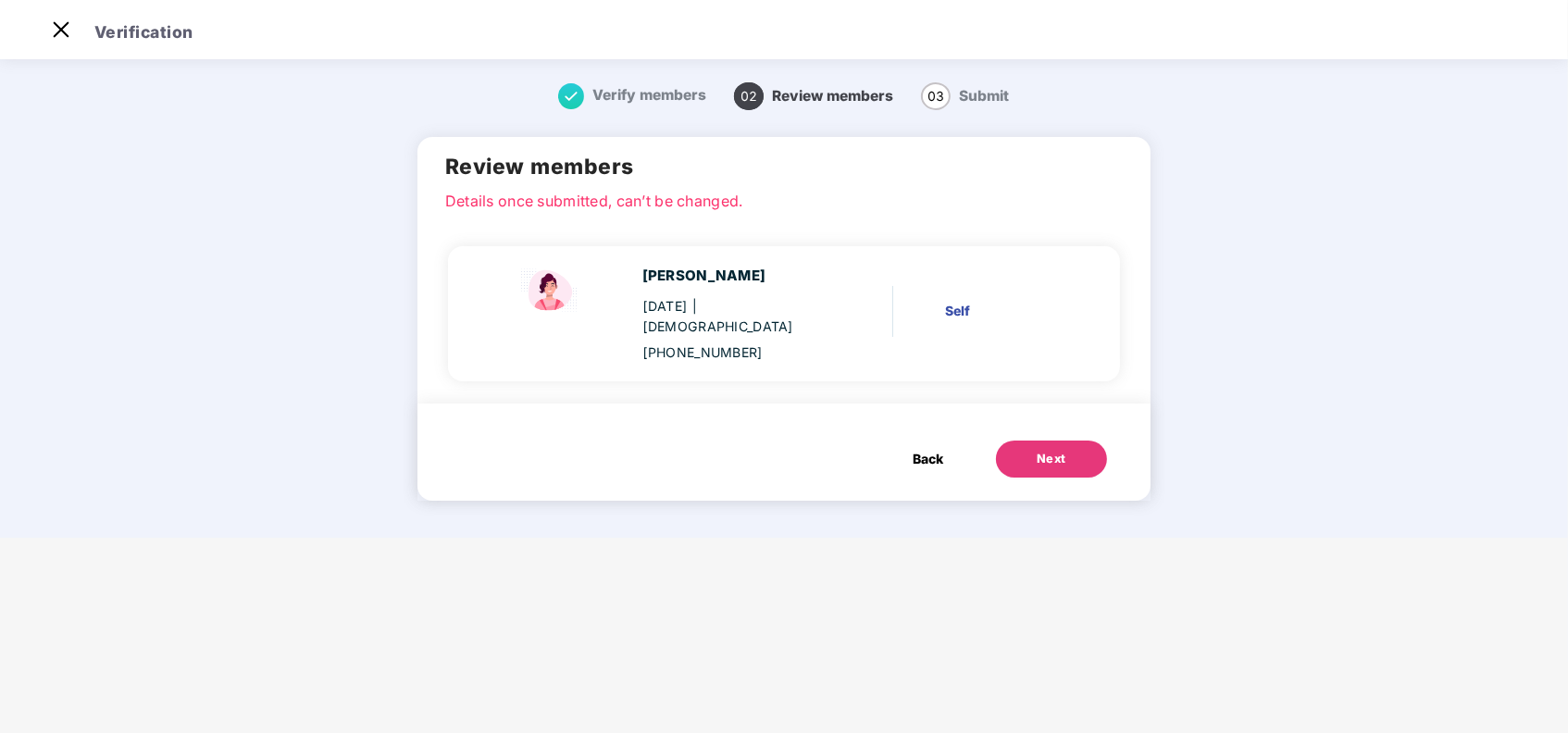
click at [1014, 441] on button "Next" at bounding box center [1052, 459] width 111 height 37
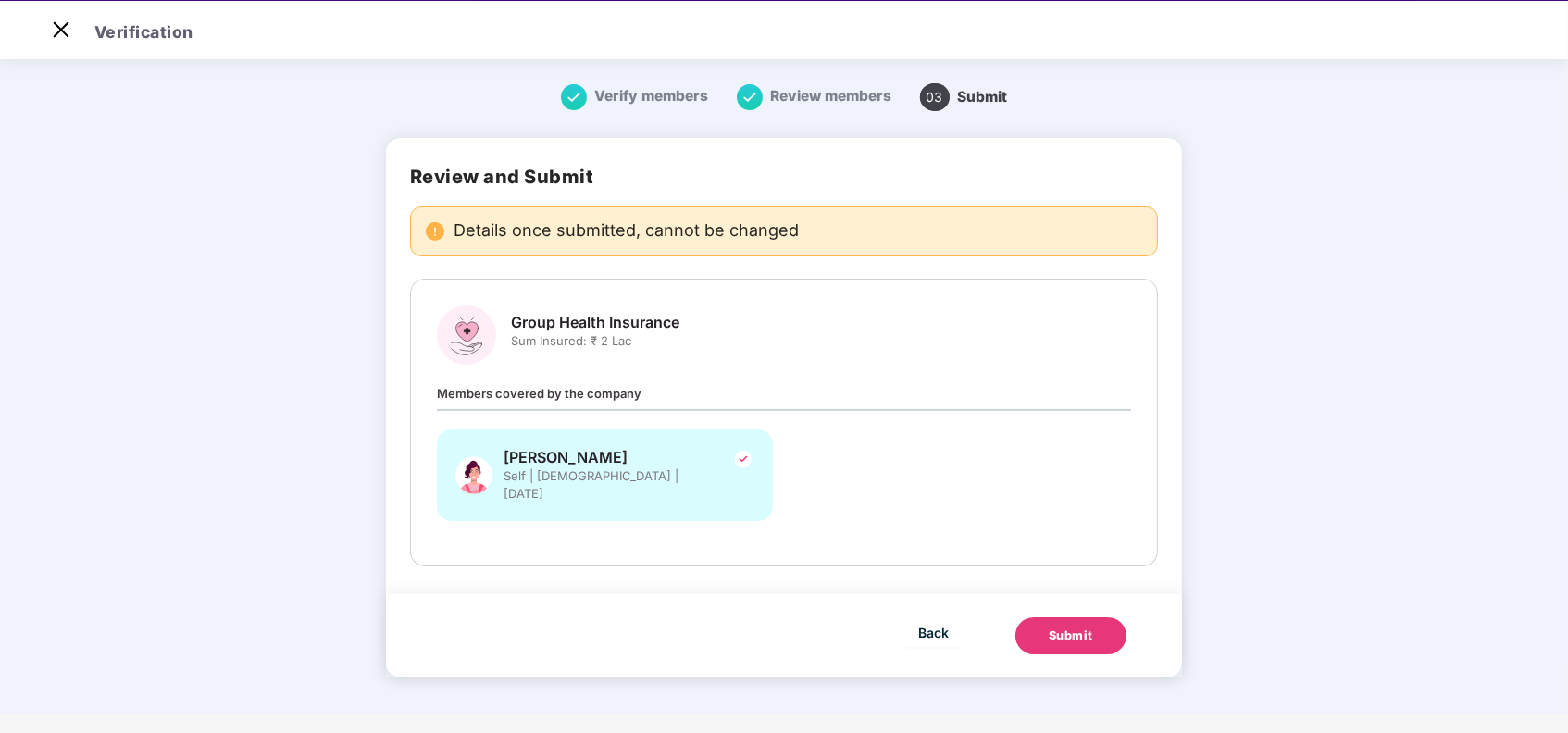
scroll to position [45, 0]
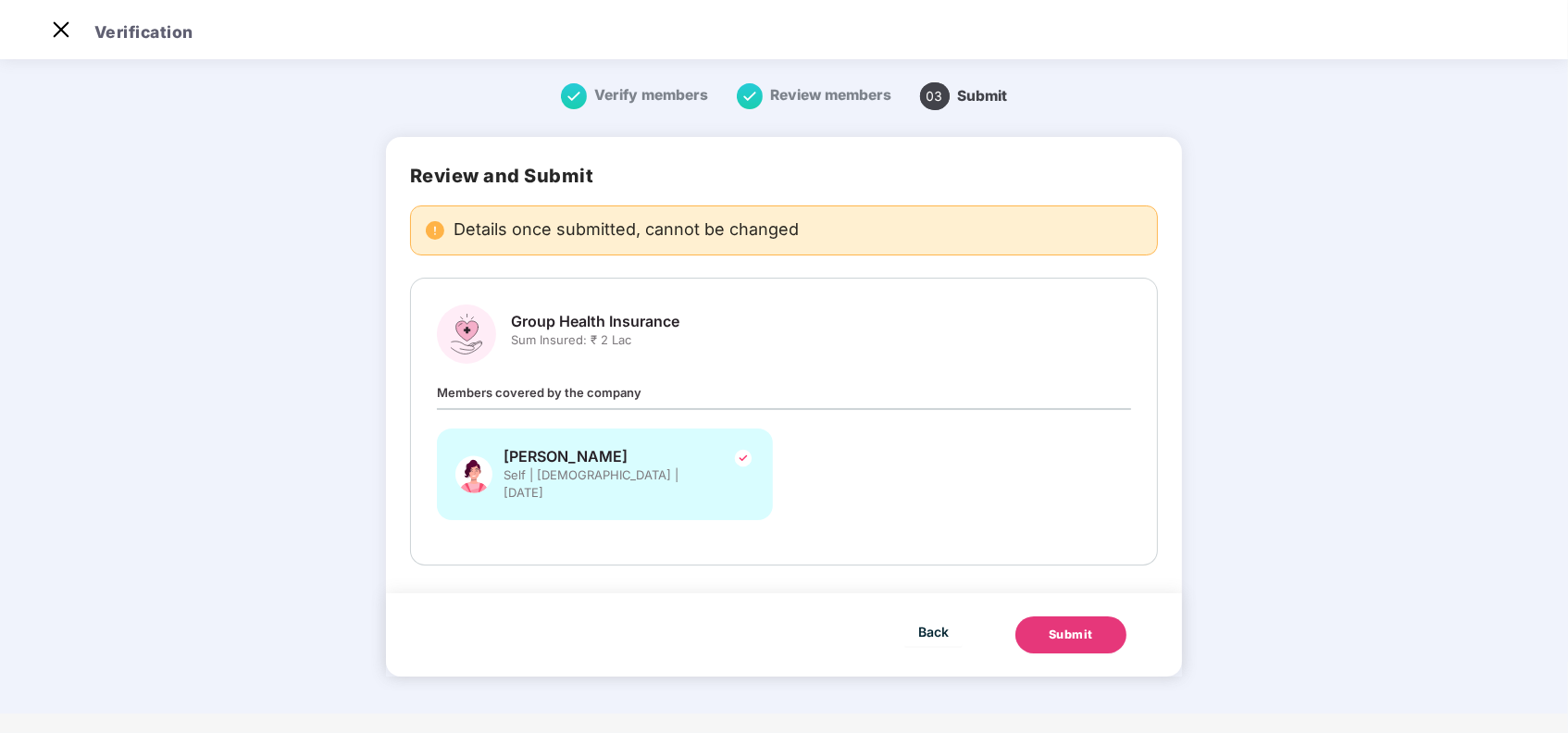
click at [1064, 626] on div "Submit" at bounding box center [1071, 635] width 45 height 18
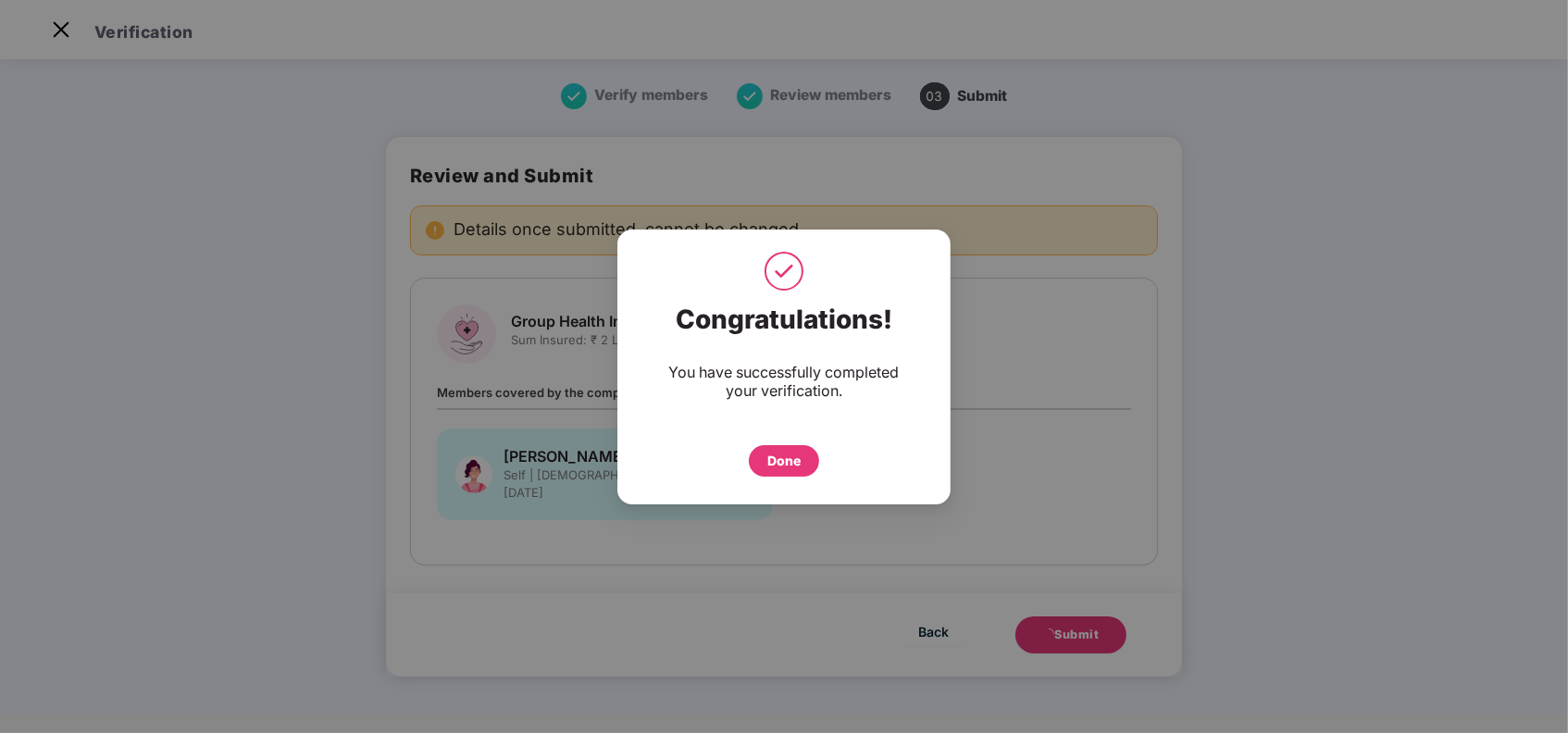
click at [793, 459] on div "Done" at bounding box center [784, 460] width 33 height 20
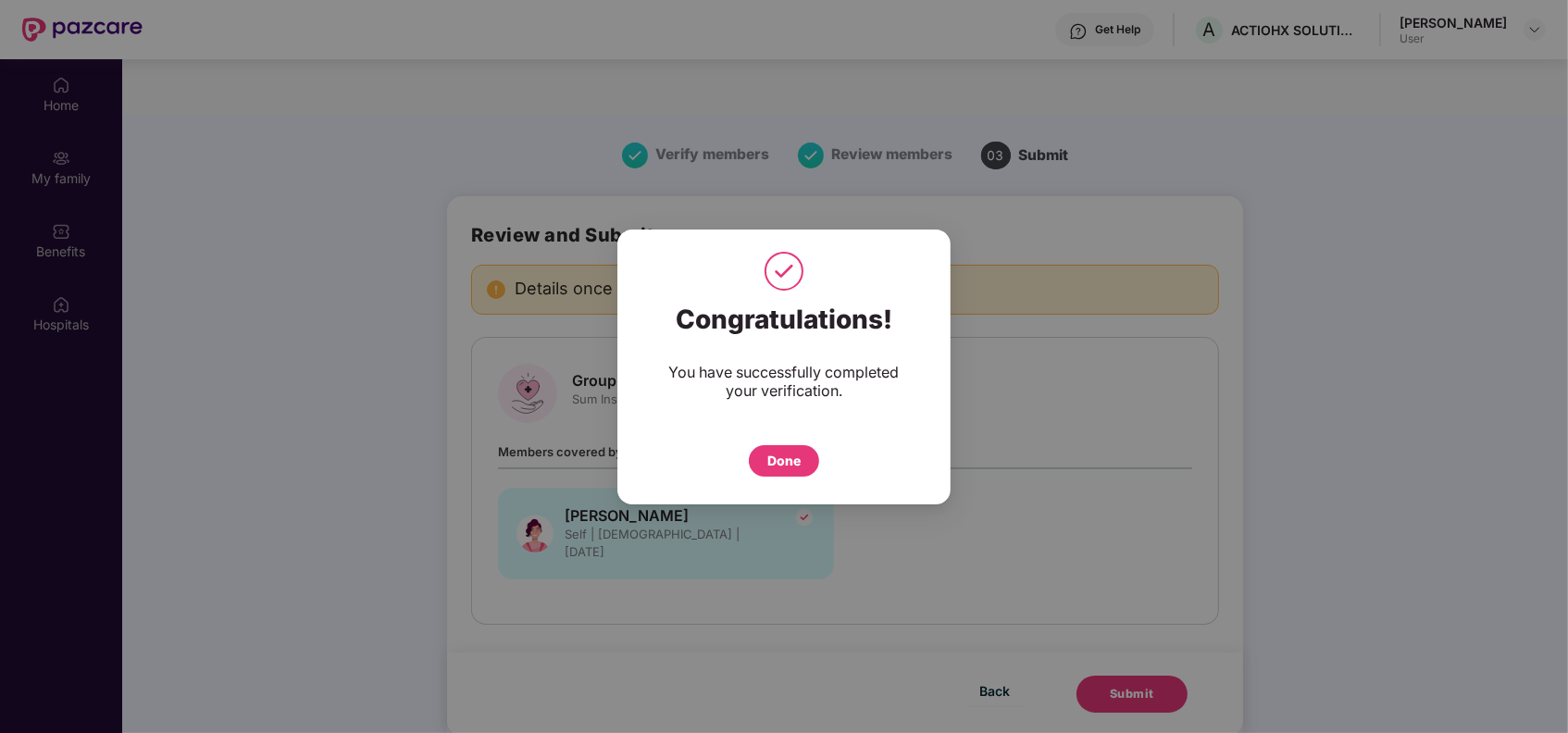
scroll to position [104, 0]
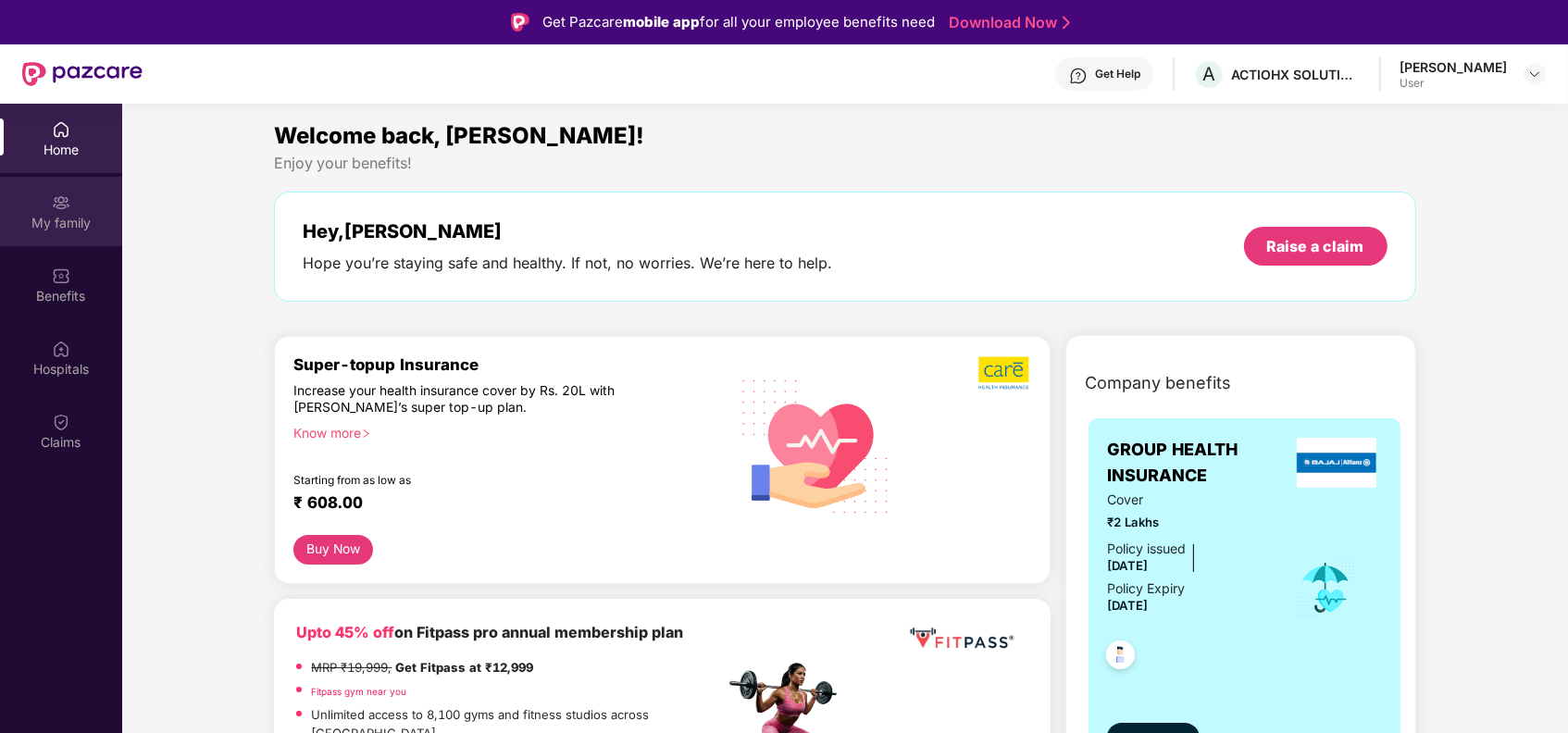
click at [47, 201] on div "My family" at bounding box center [61, 211] width 122 height 70
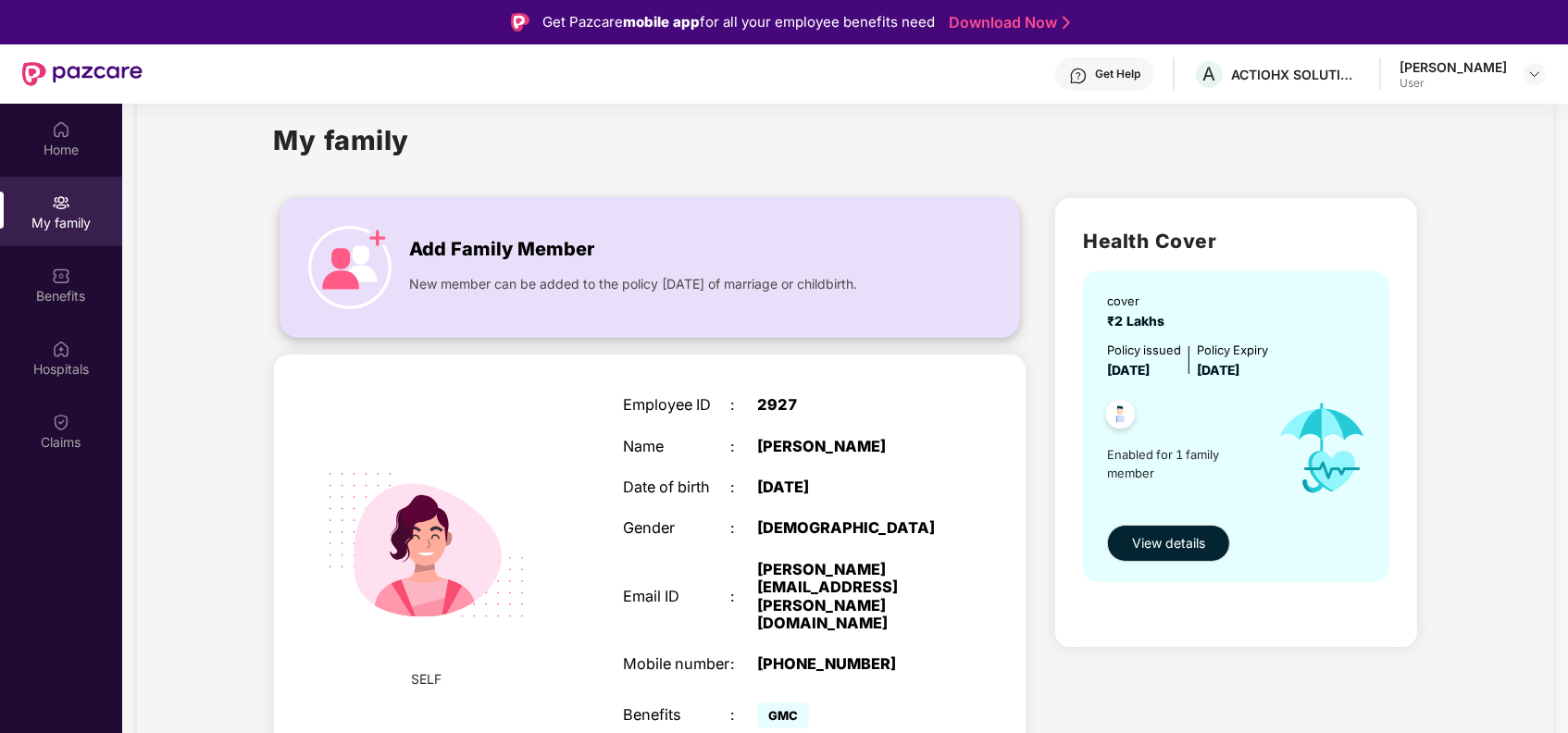
scroll to position [104, 0]
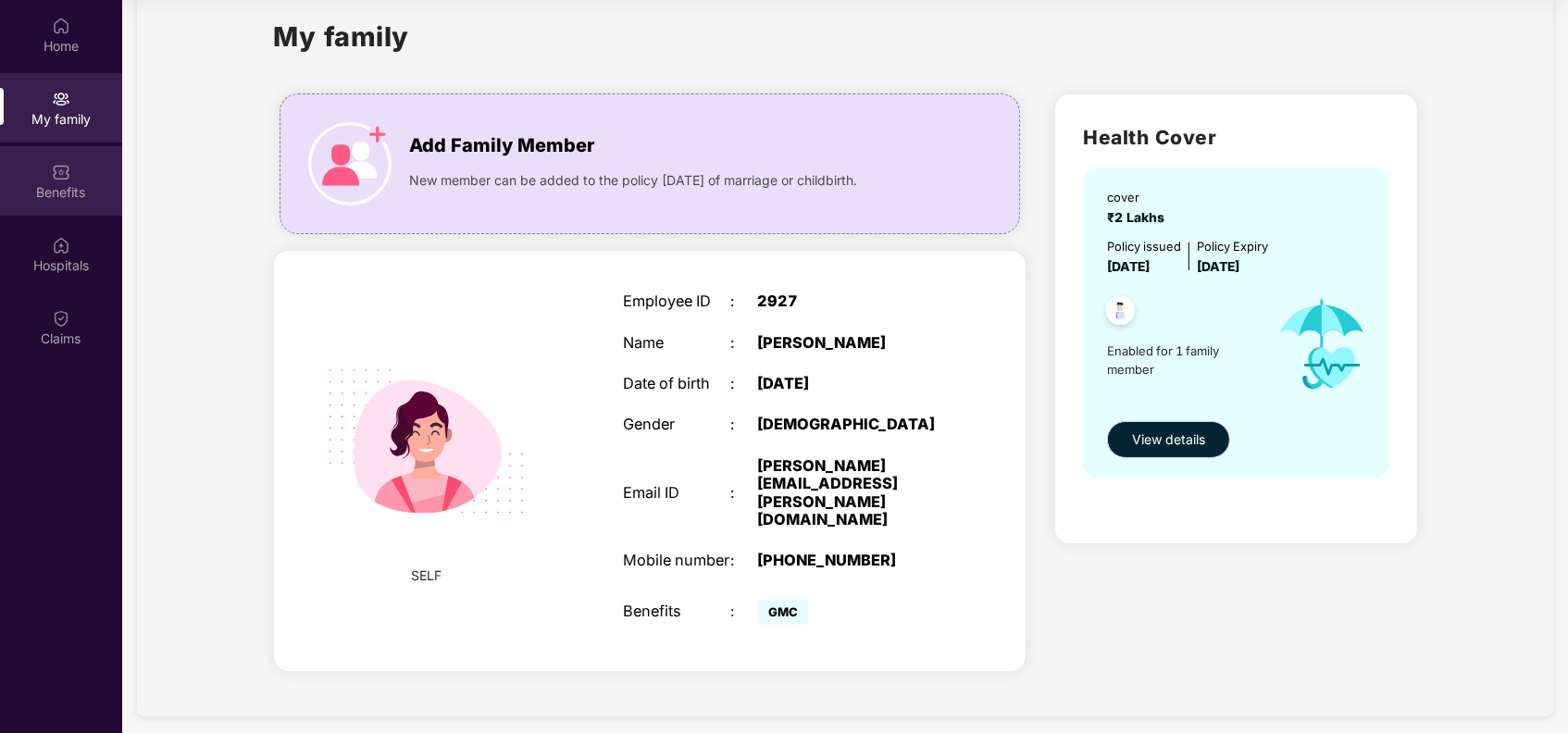
click at [74, 187] on div "Benefits" at bounding box center [61, 192] width 122 height 18
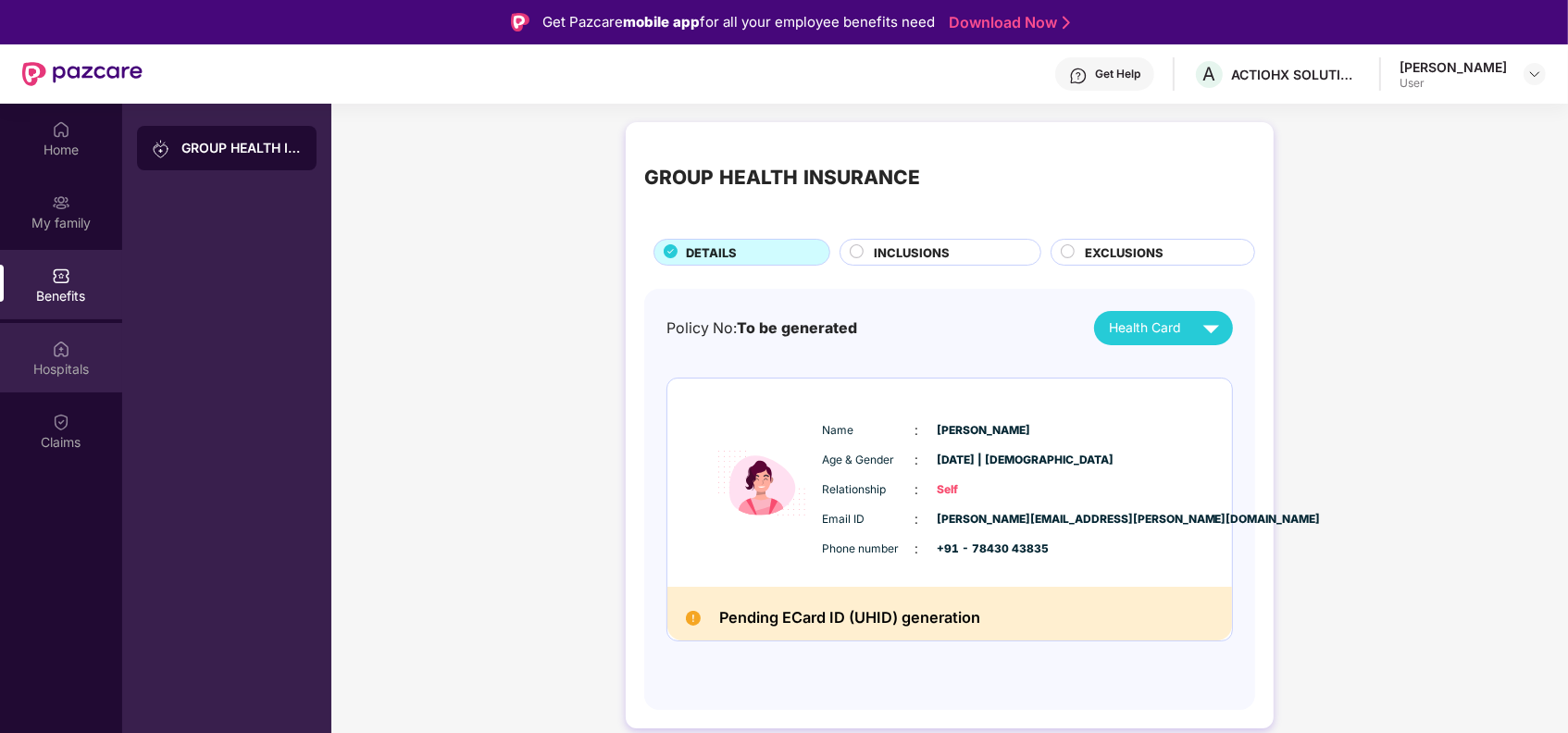
click at [71, 376] on div "Hospitals" at bounding box center [61, 368] width 122 height 18
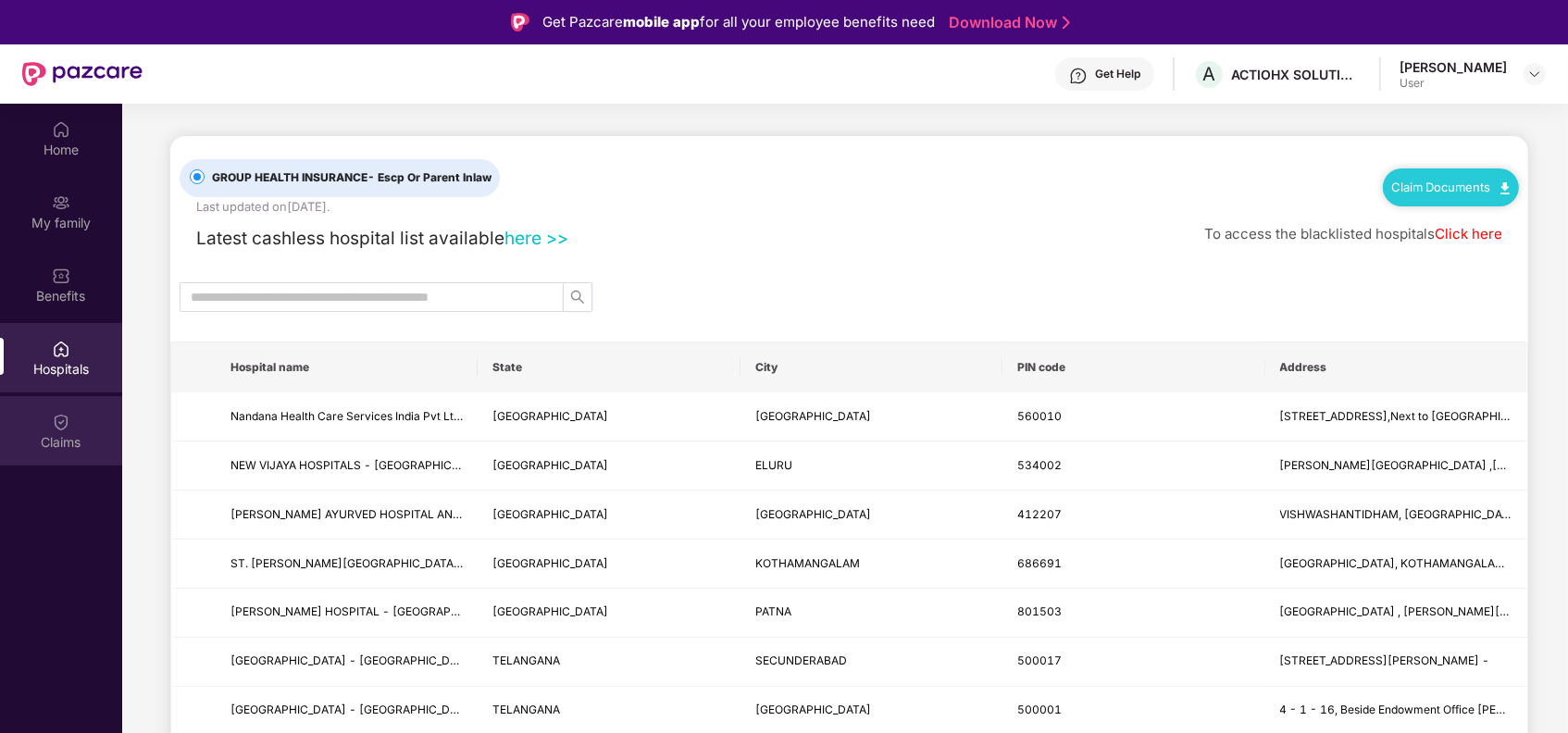
click at [75, 420] on div "Claims" at bounding box center [61, 430] width 122 height 70
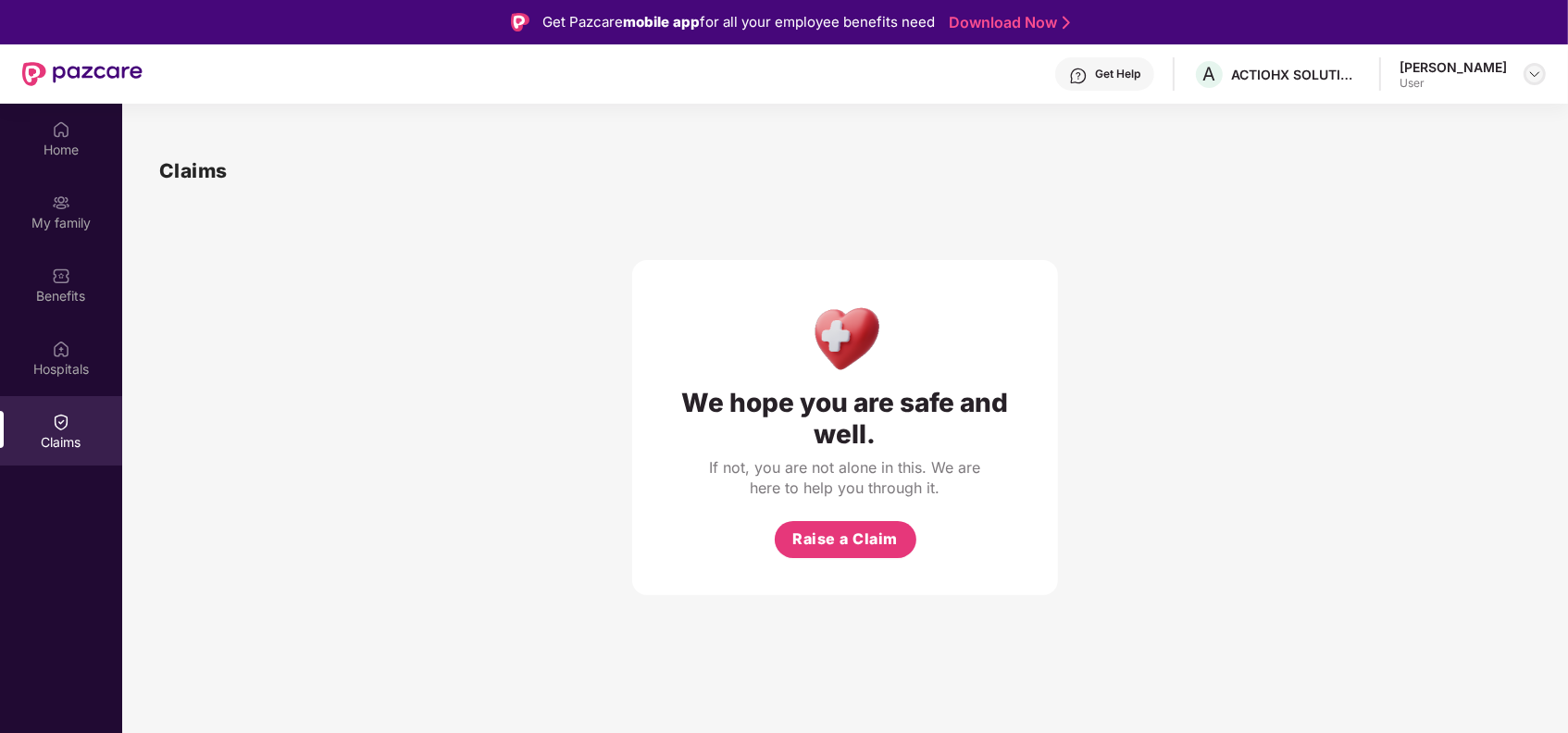
click at [1542, 73] on div at bounding box center [1534, 73] width 22 height 22
click at [1418, 258] on div "We hope you are safe and well. If not, you are not alone in this. We are here t…" at bounding box center [845, 390] width 1371 height 409
click at [71, 136] on div "Home" at bounding box center [61, 138] width 122 height 70
